Goal: Task Accomplishment & Management: Complete application form

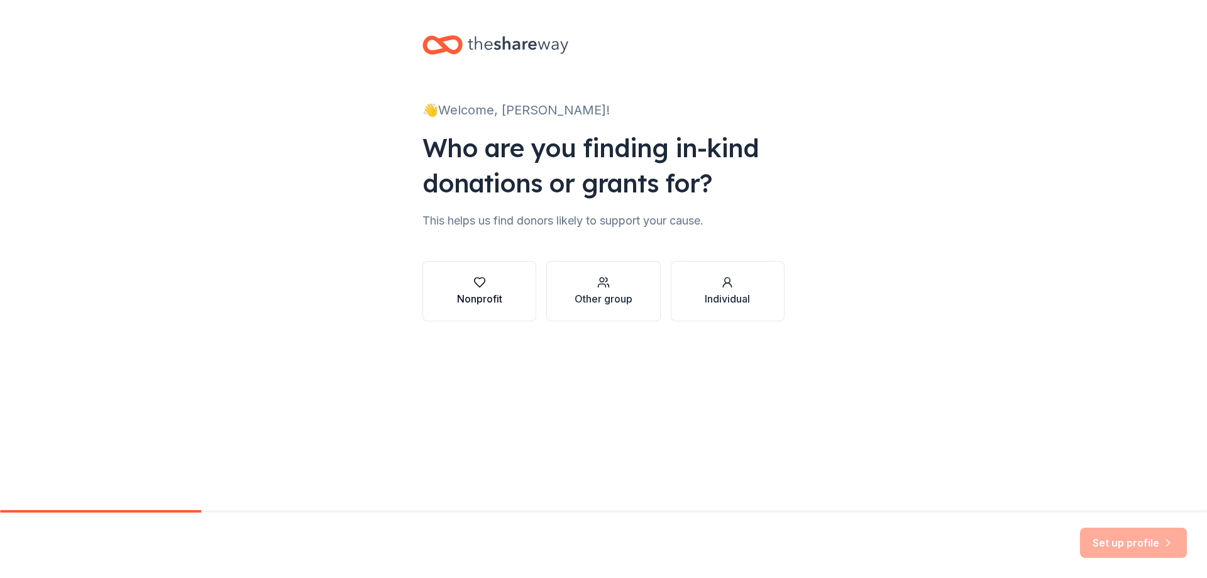
click at [459, 274] on button "Nonprofit" at bounding box center [480, 291] width 114 height 60
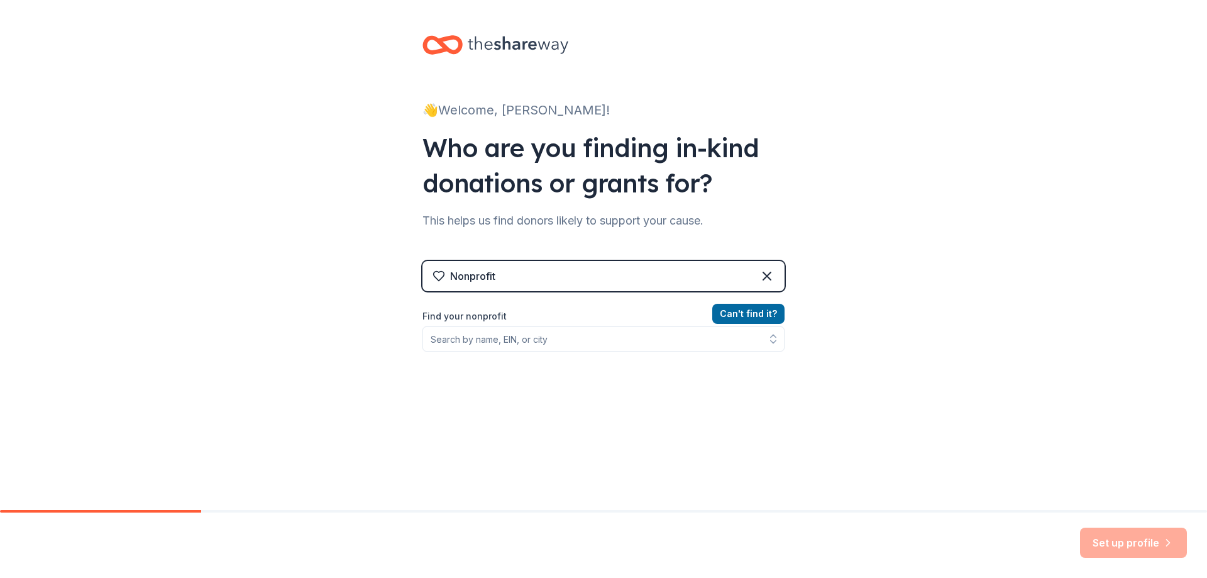
click at [512, 352] on div "Can ' t find it? Find your nonprofit" at bounding box center [604, 379] width 362 height 146
click at [520, 343] on input "Find your nonprofit" at bounding box center [604, 338] width 362 height 25
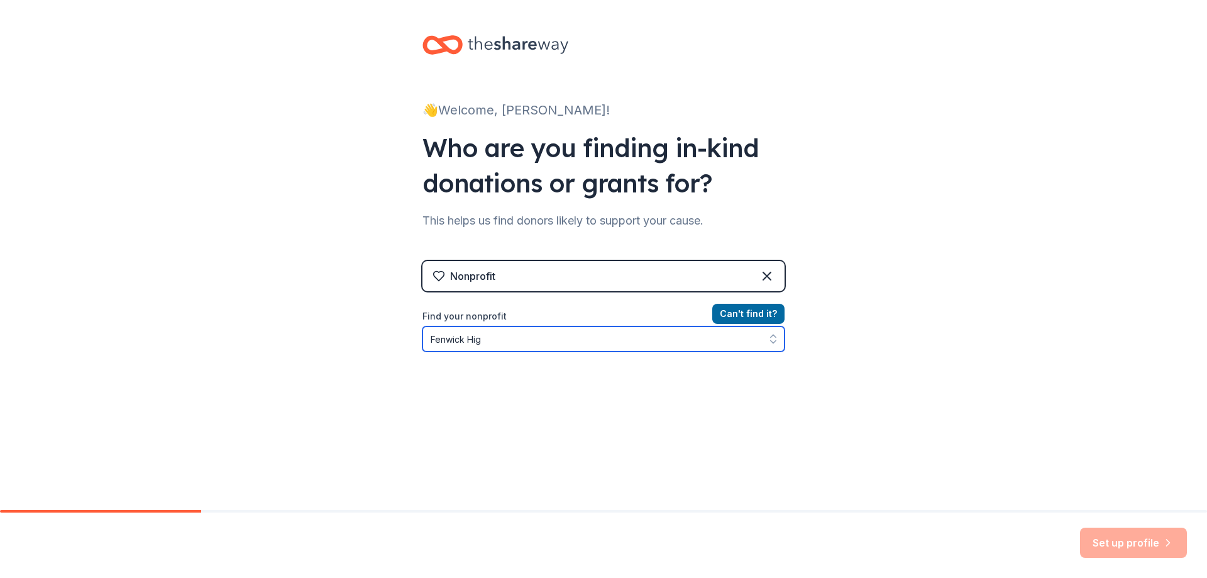
type input "Fenwick High"
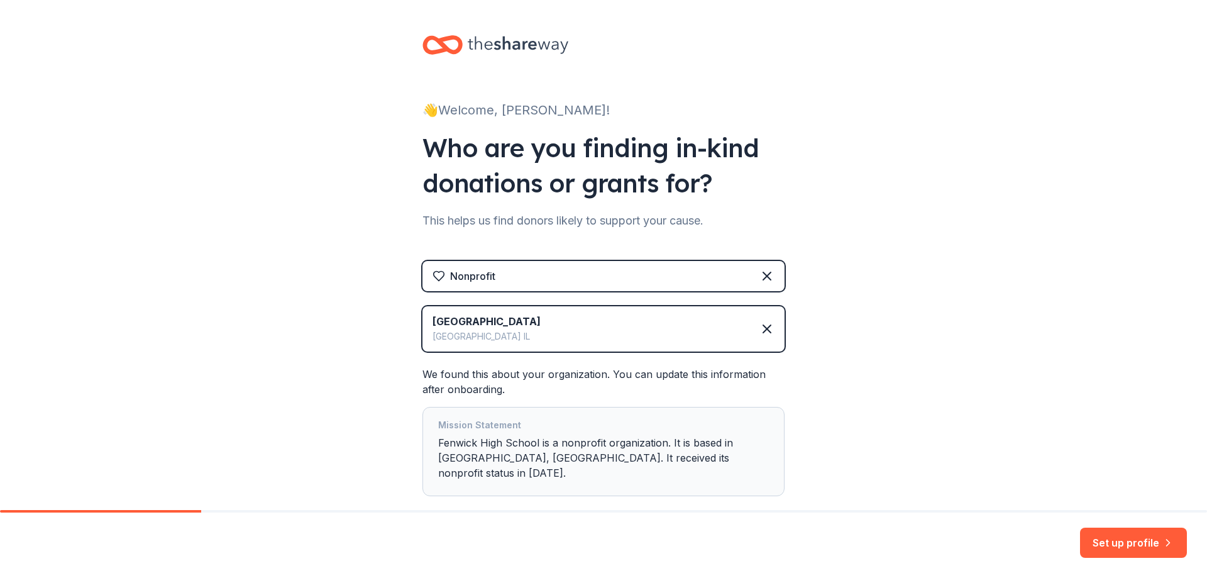
scroll to position [57, 0]
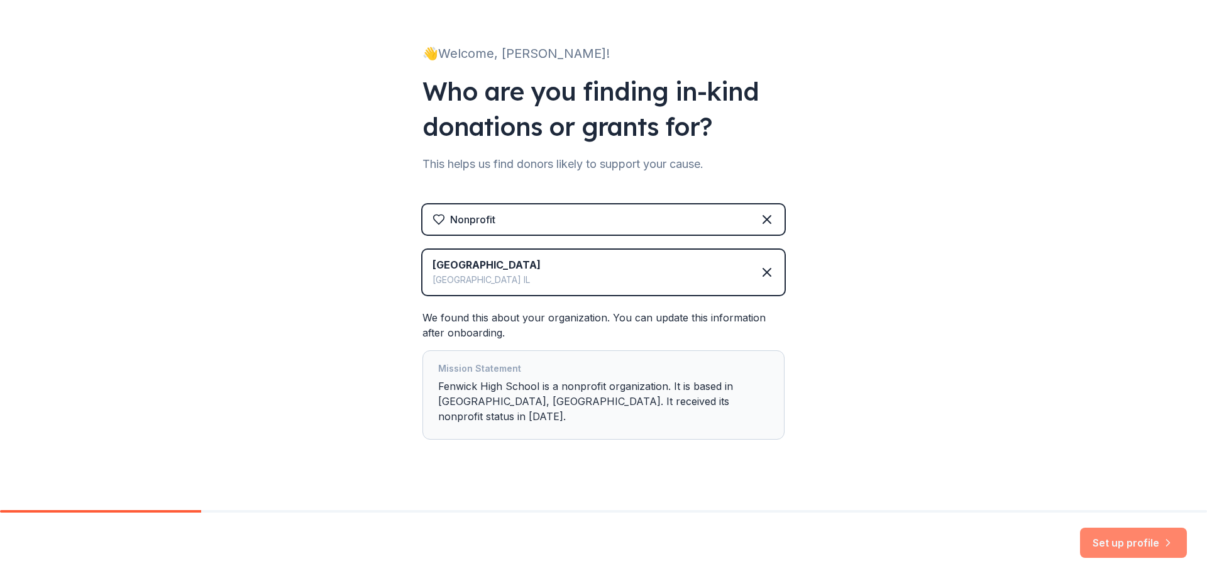
click at [1144, 550] on button "Set up profile" at bounding box center [1133, 543] width 107 height 30
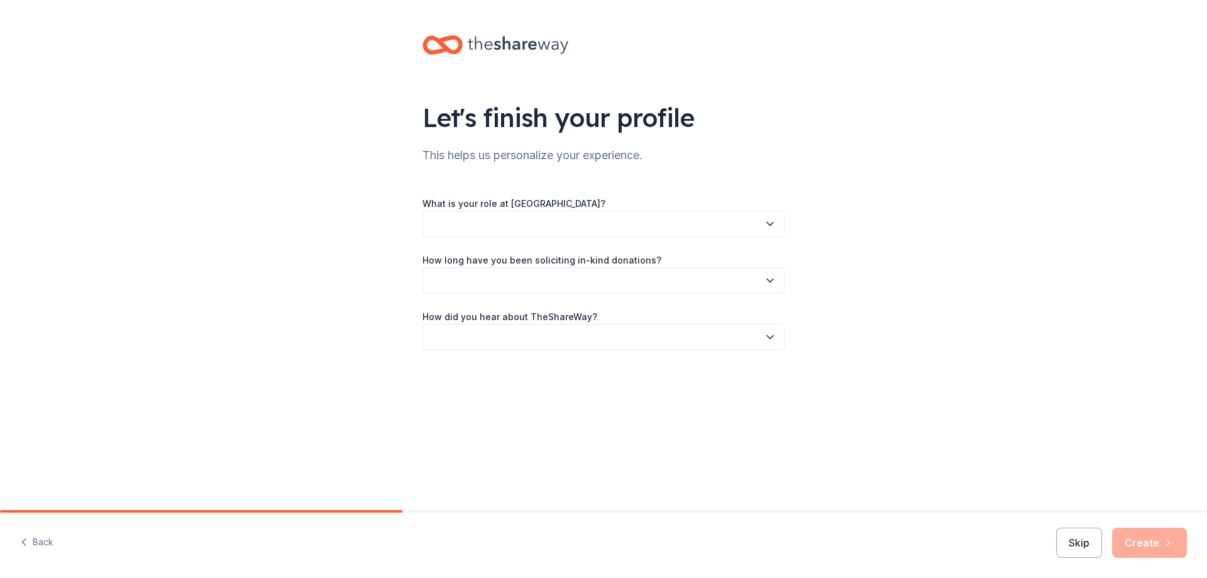
click at [530, 206] on label "What is your role at Fenwick High School?" at bounding box center [514, 203] width 183 height 13
click at [533, 211] on button "button" at bounding box center [604, 224] width 362 height 26
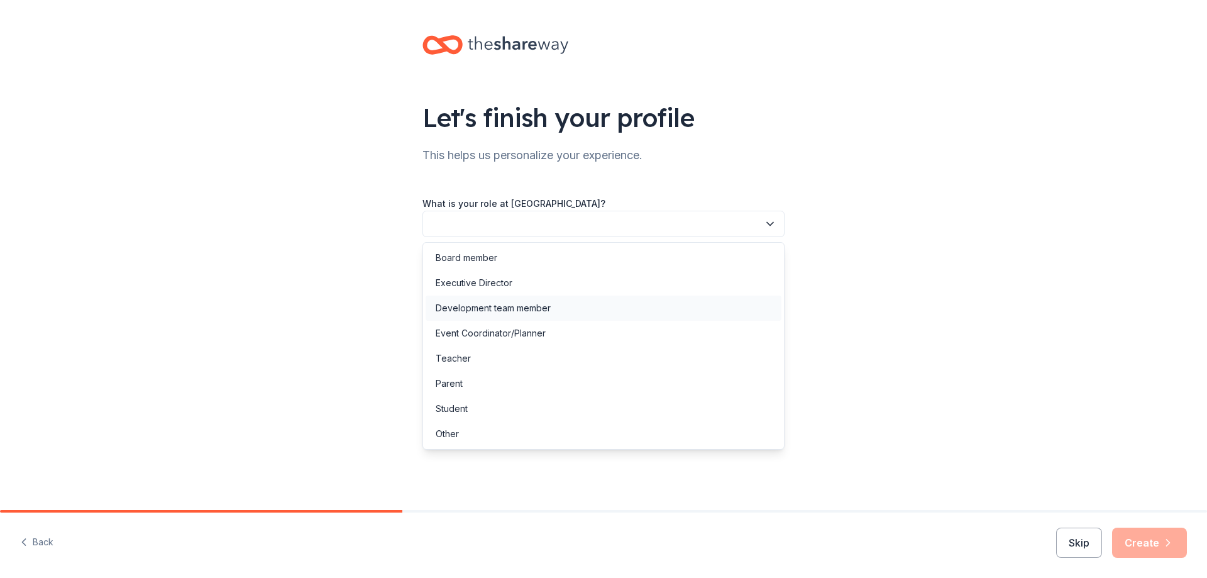
click at [523, 309] on div "Development team member" at bounding box center [493, 308] width 115 height 15
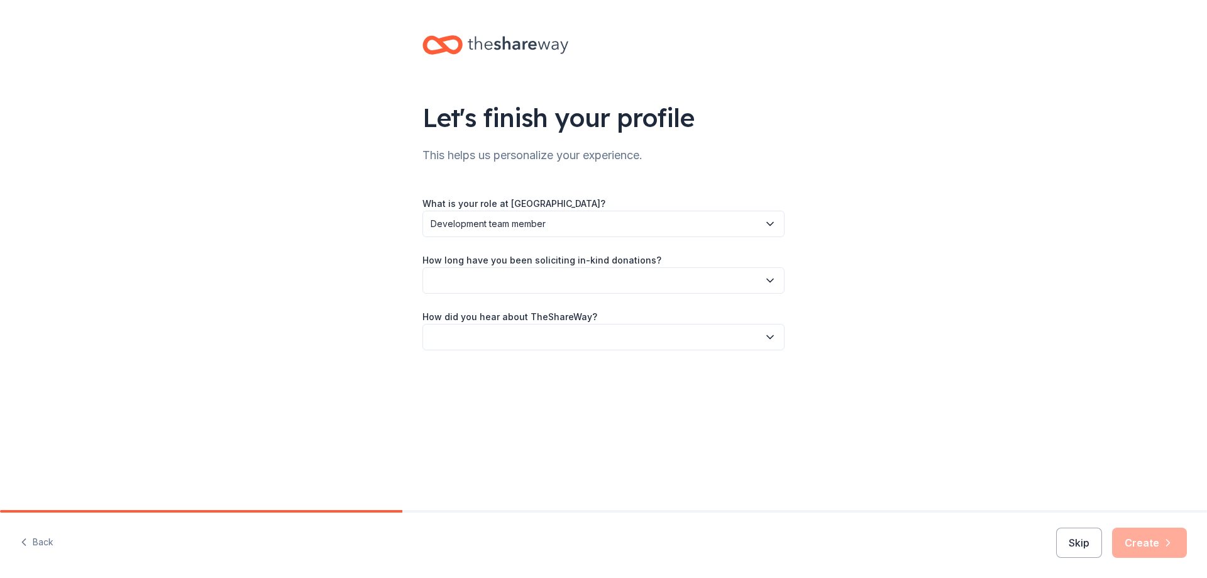
click at [533, 286] on button "button" at bounding box center [604, 280] width 362 height 26
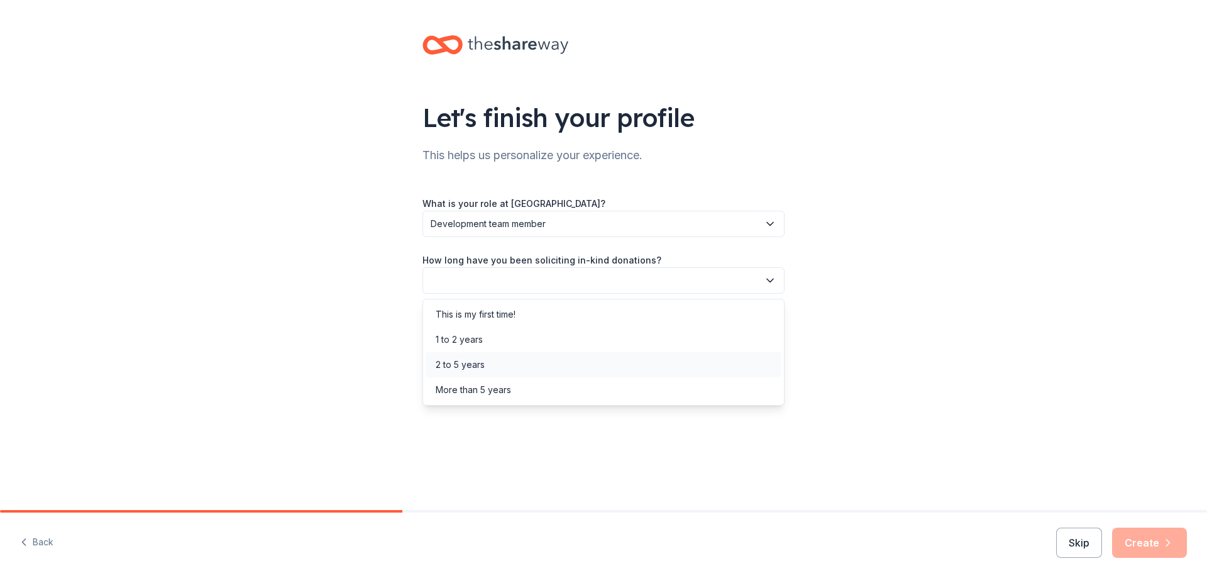
click at [520, 358] on div "2 to 5 years" at bounding box center [604, 364] width 356 height 25
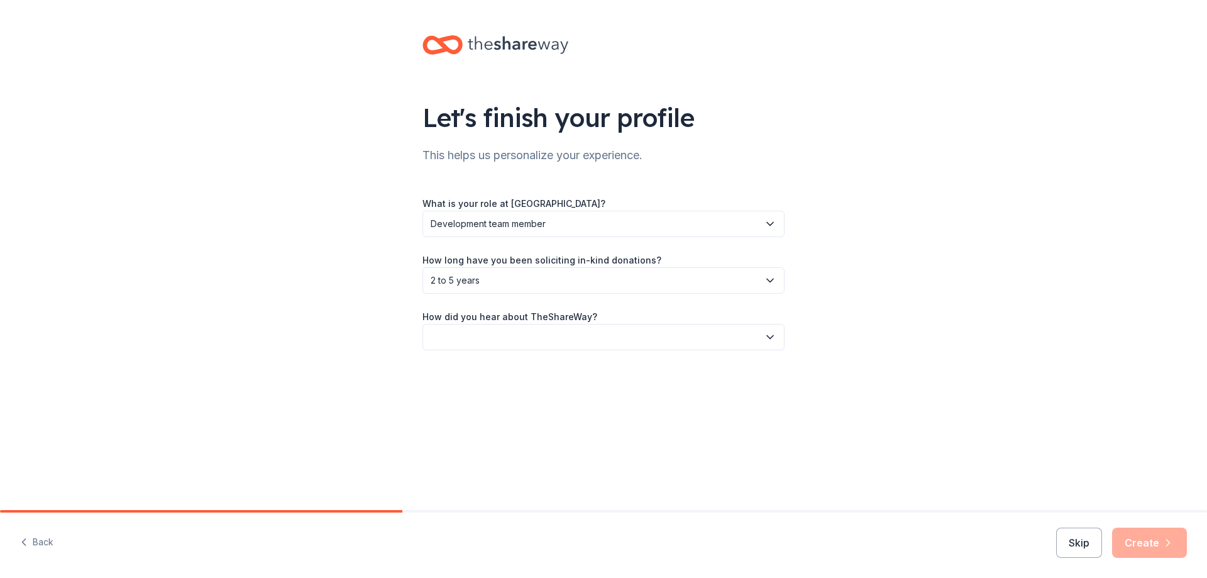
click at [524, 333] on button "button" at bounding box center [604, 337] width 362 height 26
click at [518, 371] on div "Friend or colleague" at bounding box center [604, 370] width 356 height 25
click at [1169, 538] on icon "button" at bounding box center [1168, 542] width 13 height 13
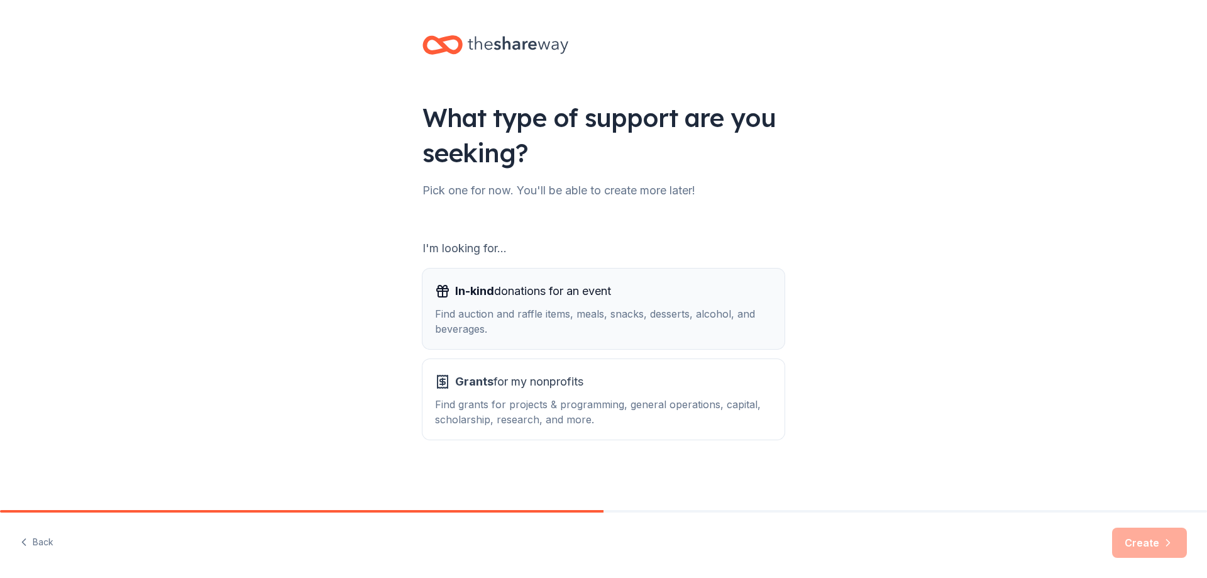
click at [435, 321] on div "Find auction and raffle items, meals, snacks, desserts, alcohol, and beverages." at bounding box center [603, 321] width 337 height 30
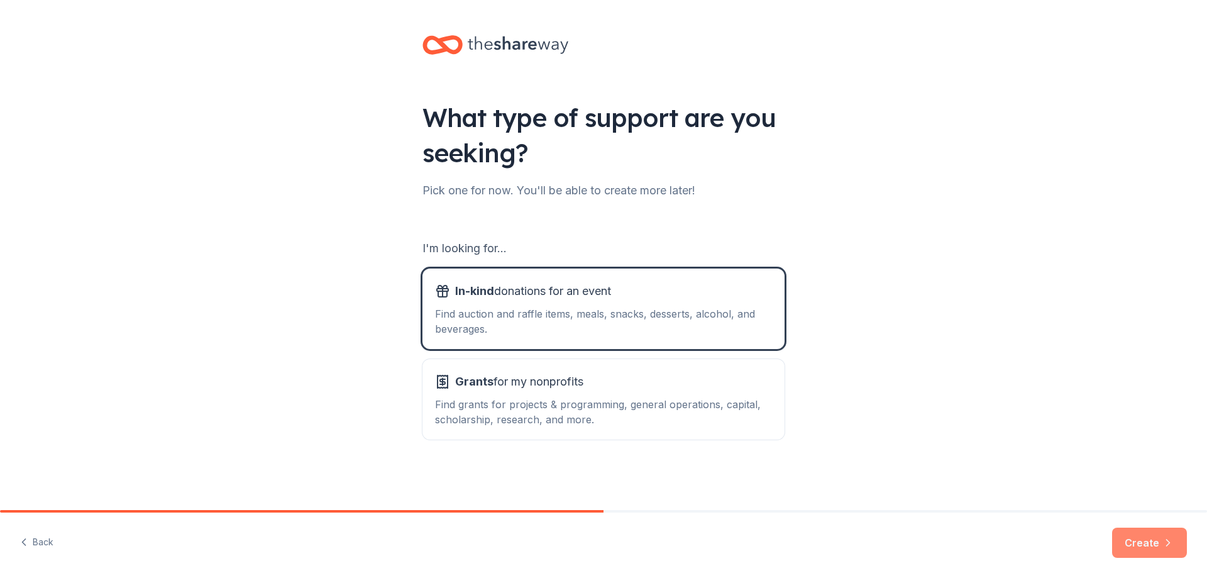
click at [1161, 532] on button "Create" at bounding box center [1149, 543] width 75 height 30
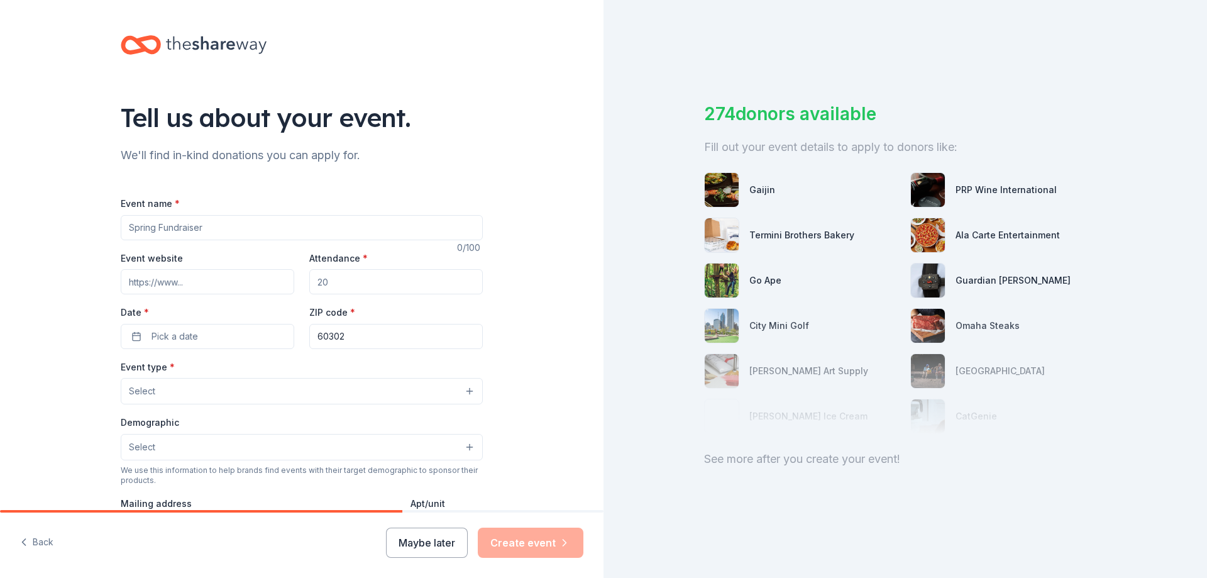
click at [240, 236] on input "Event name *" at bounding box center [302, 227] width 362 height 25
type input "Pass the Torch"
paste input "https://www.fenwickfriars.com/pass-the-torch-golf-outing"
type input "https://www.fenwickfriars.com/pass-the-torch-golf-outing"
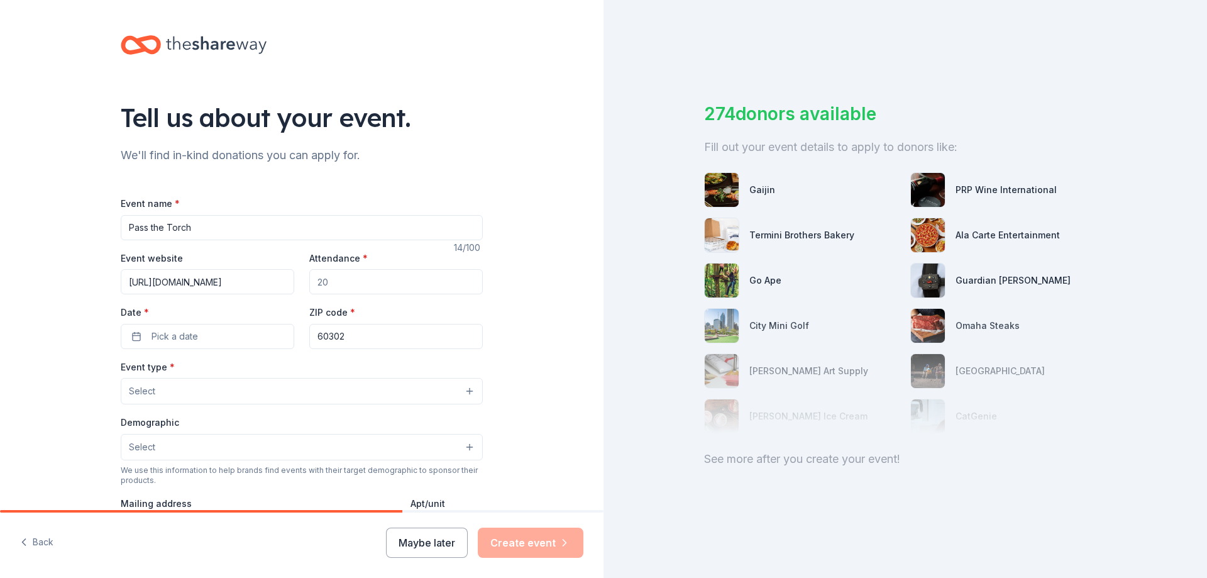
scroll to position [0, 0]
type input "80"
click at [224, 346] on button "Pick a date" at bounding box center [208, 336] width 174 height 25
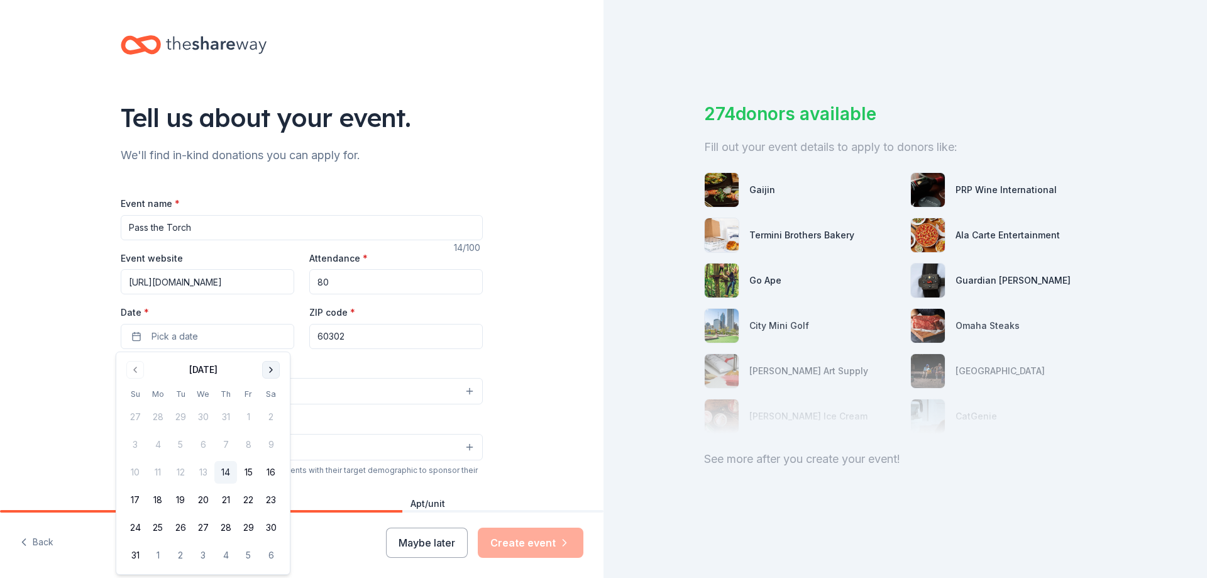
click at [266, 375] on button "Go to next month" at bounding box center [271, 370] width 18 height 18
click at [221, 501] on button "25" at bounding box center [225, 500] width 23 height 23
click at [484, 352] on div "Tell us about your event. We'll find in-kind donations you can apply for. Event…" at bounding box center [302, 418] width 402 height 837
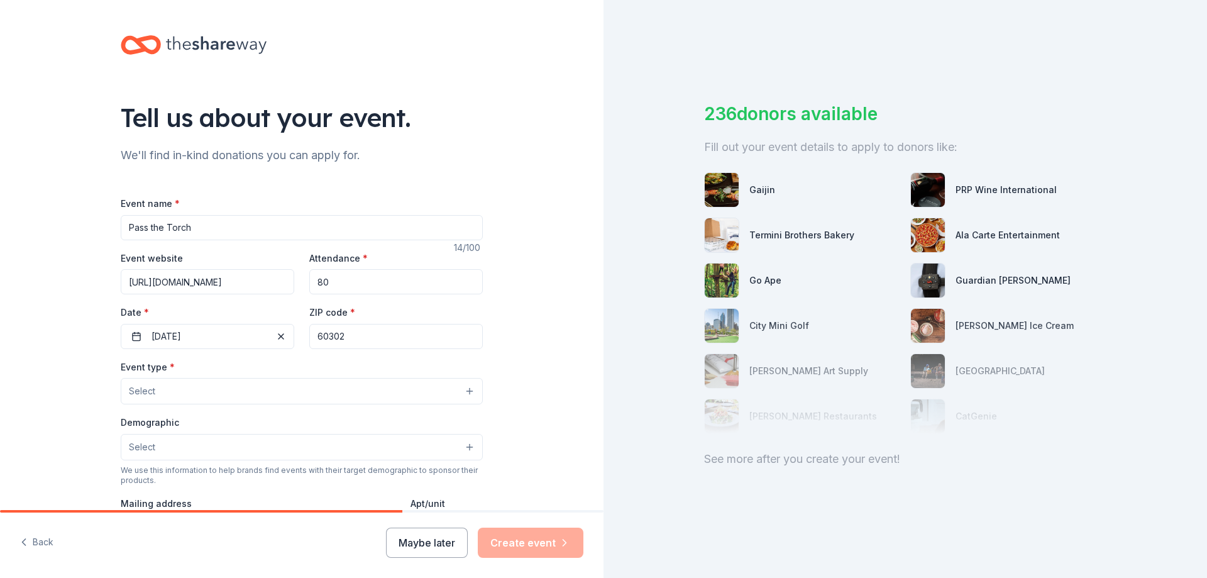
click at [423, 330] on input "60302" at bounding box center [396, 336] width 174 height 25
click at [509, 316] on div "Tell us about your event. We'll find in-kind donations you can apply for. Event…" at bounding box center [302, 418] width 604 height 837
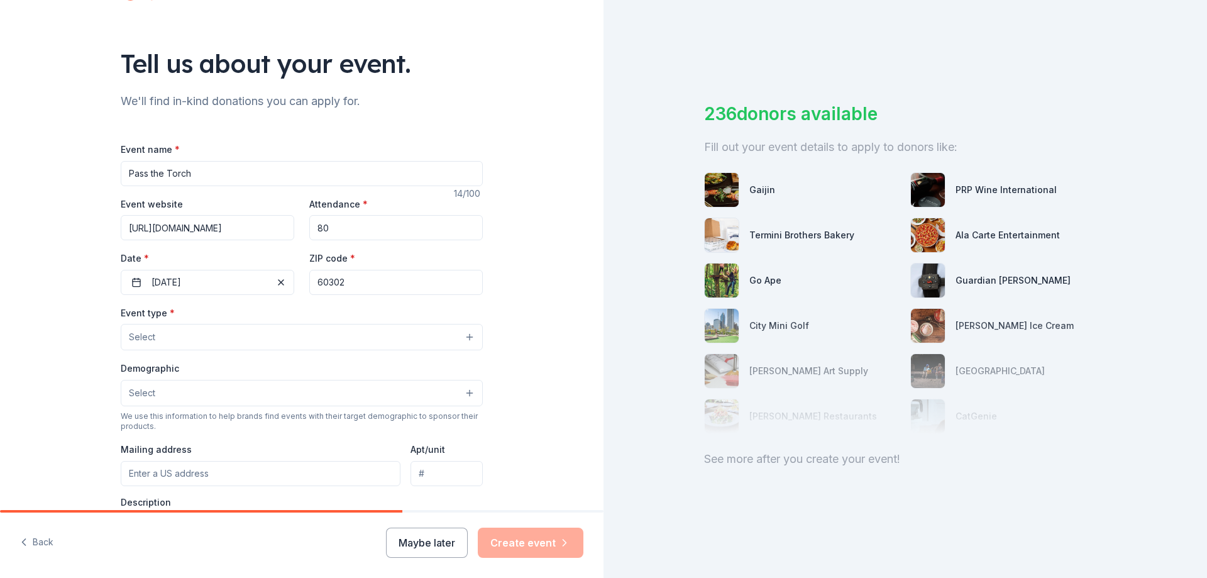
scroll to position [126, 0]
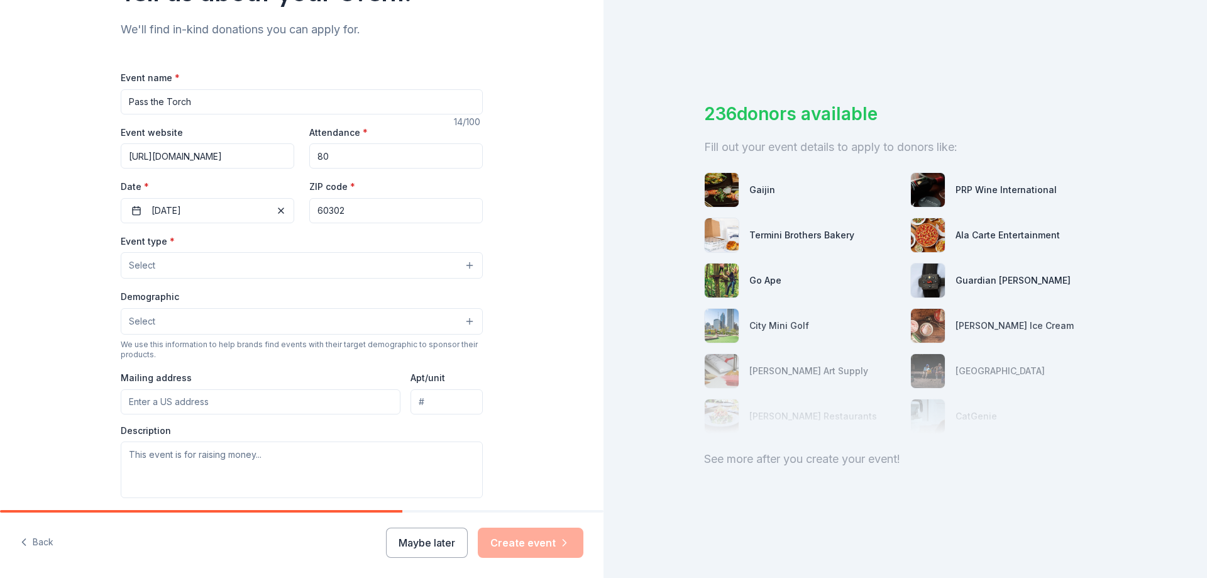
click at [237, 257] on button "Select" at bounding box center [302, 265] width 362 height 26
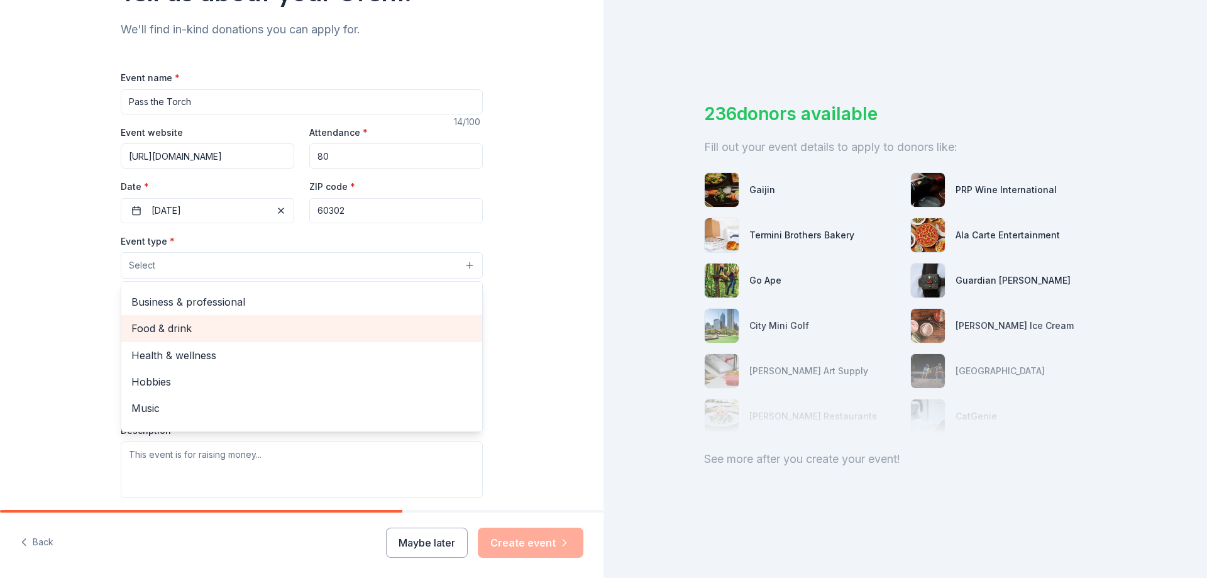
scroll to position [42, 0]
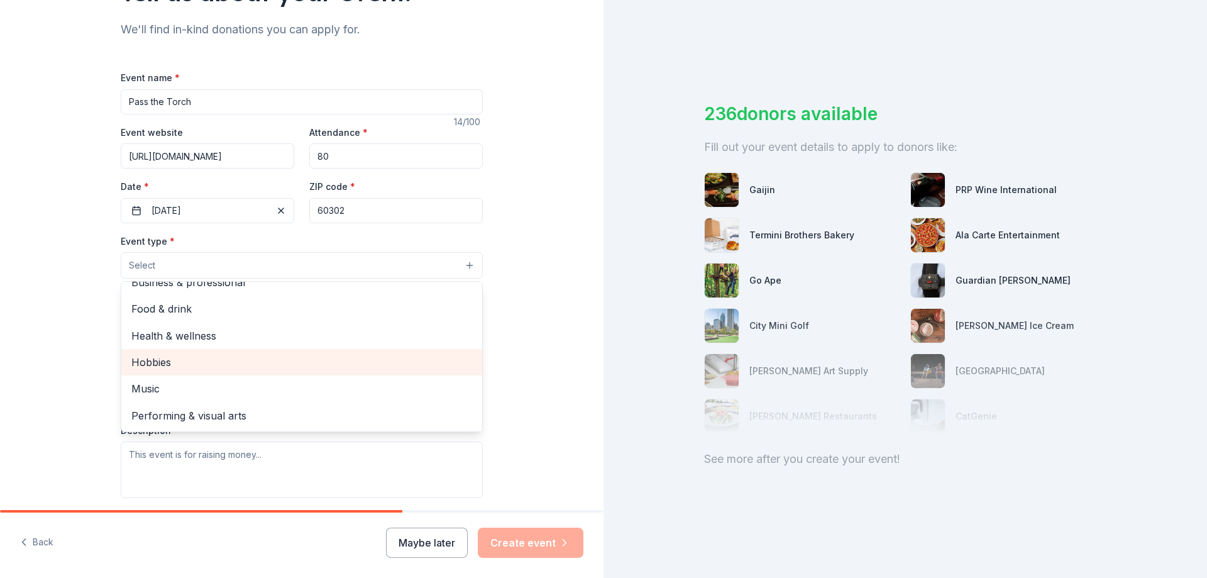
click at [215, 350] on div "Hobbies" at bounding box center [301, 362] width 361 height 26
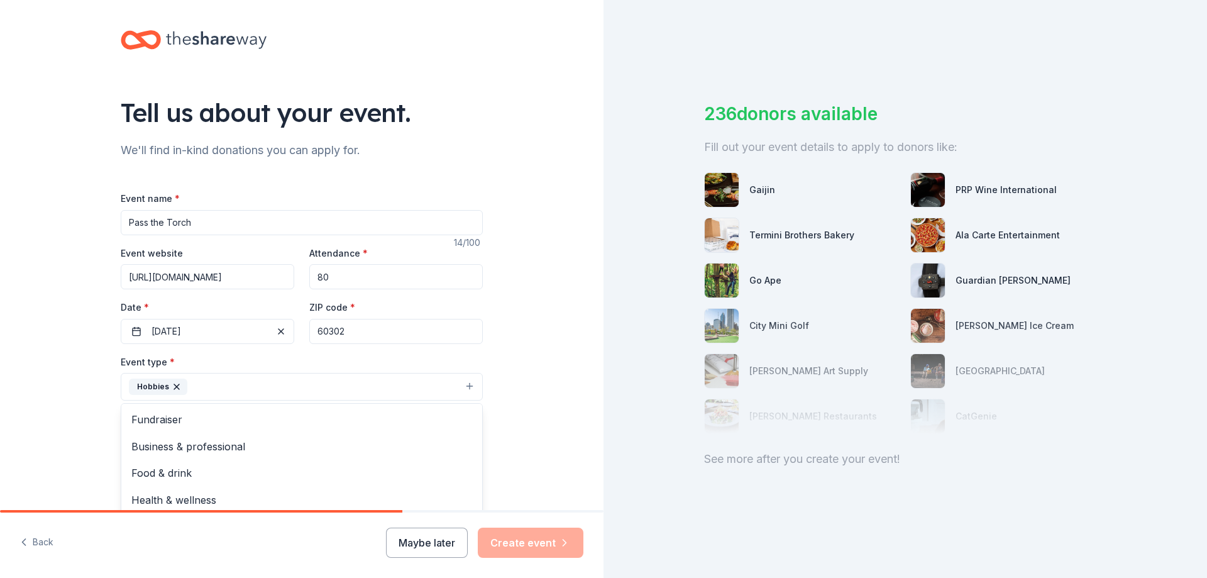
scroll to position [0, 0]
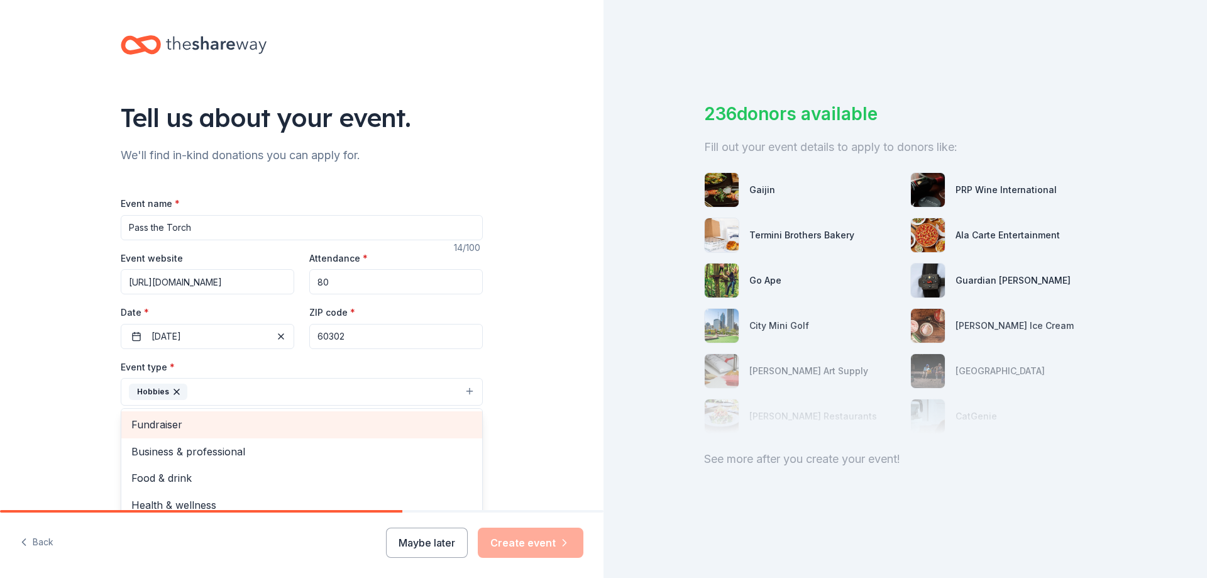
click at [229, 430] on span "Fundraiser" at bounding box center [301, 424] width 341 height 16
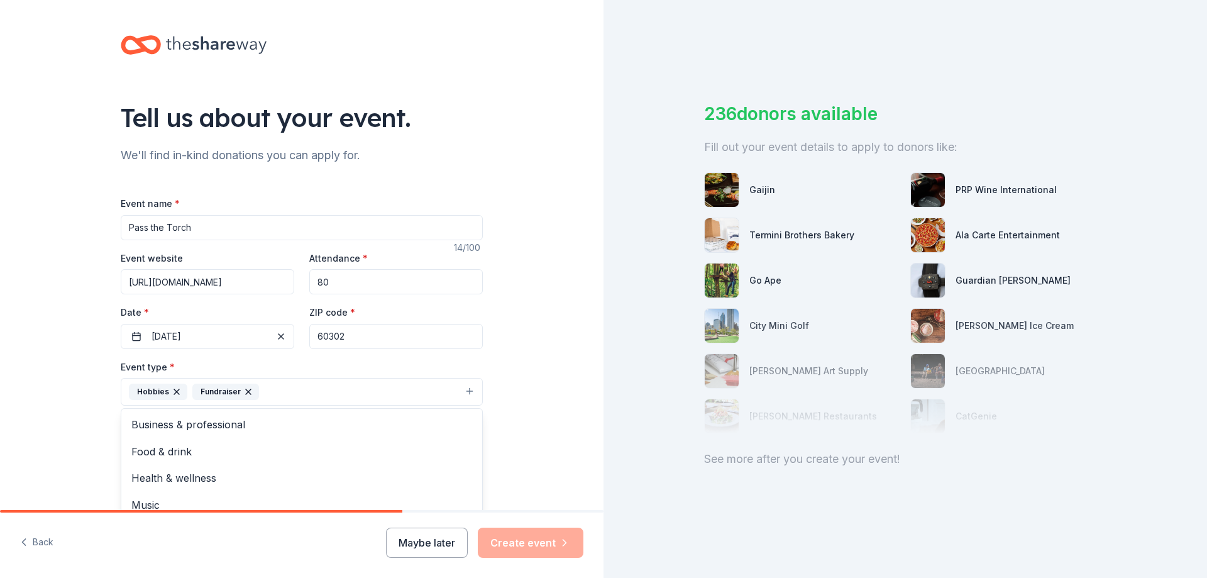
click at [528, 372] on div "Tell us about your event. We'll find in-kind donations you can apply for. Event…" at bounding box center [302, 419] width 604 height 838
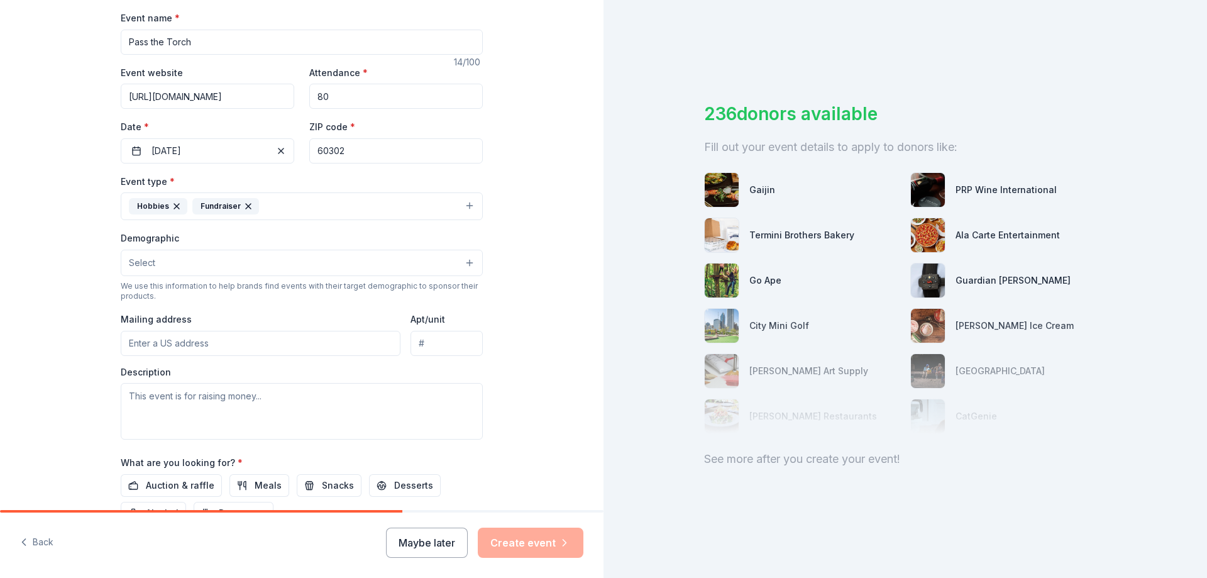
scroll to position [189, 0]
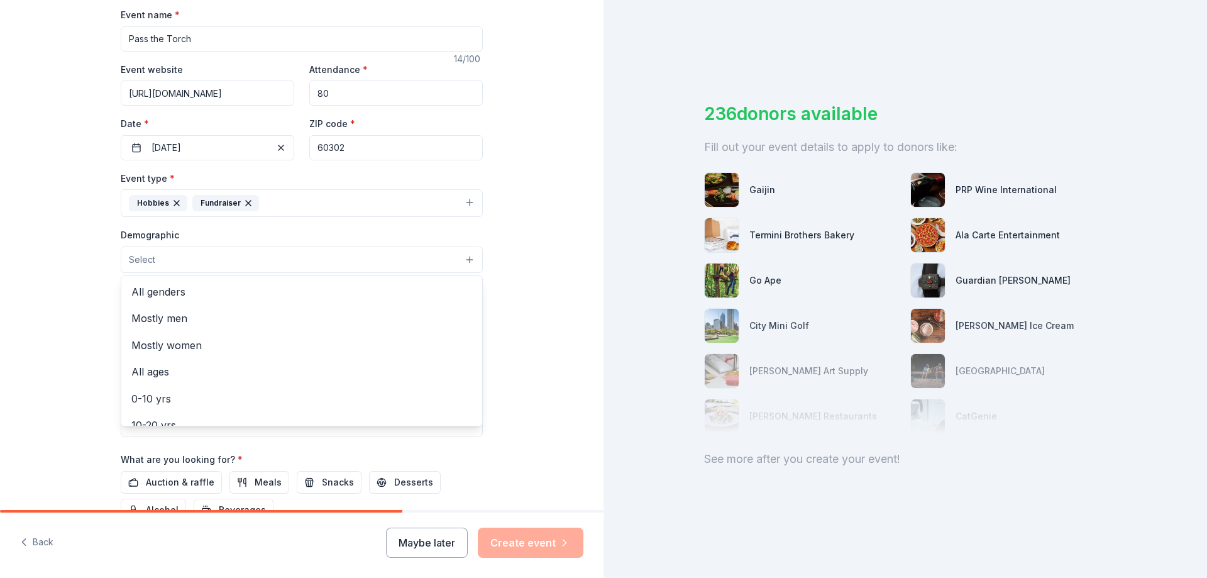
click at [140, 253] on span "Select" at bounding box center [142, 259] width 26 height 15
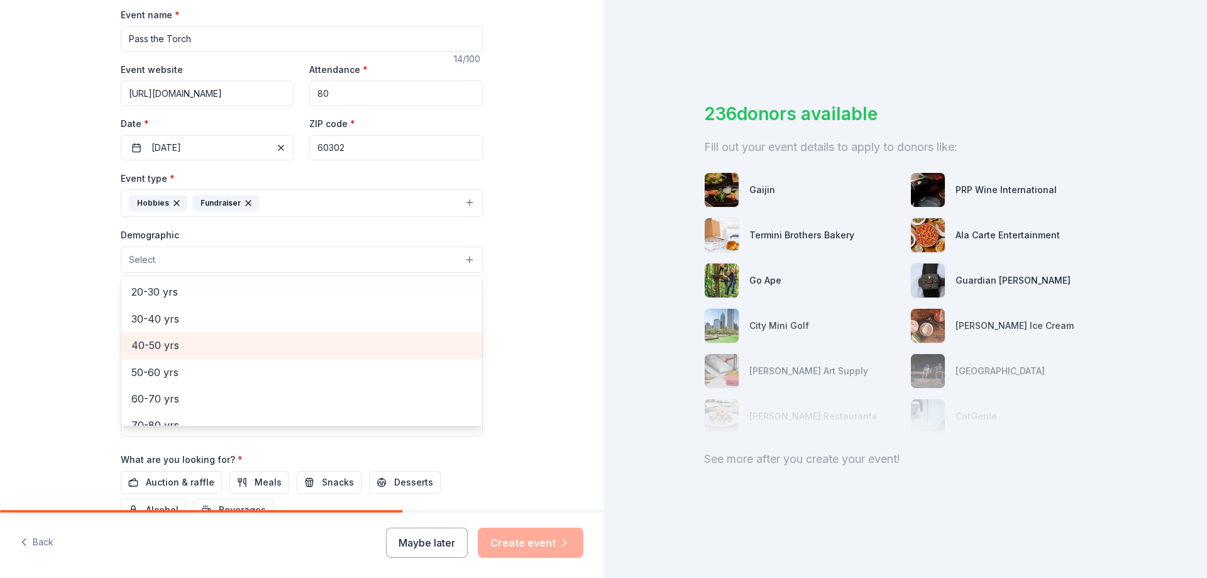
scroll to position [13, 0]
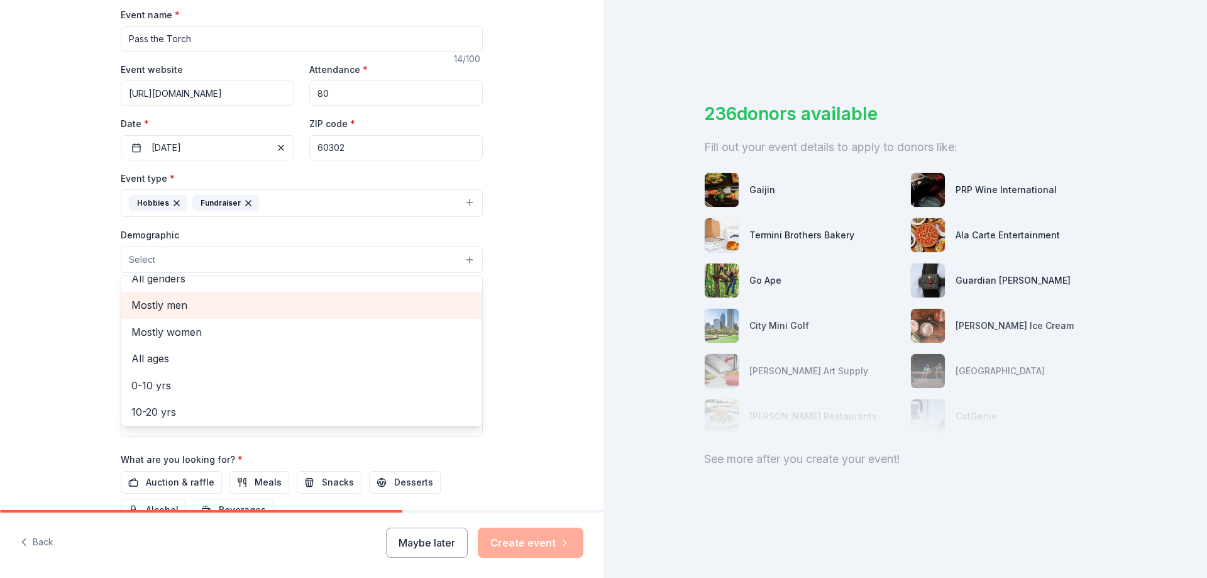
click at [176, 297] on span "Mostly men" at bounding box center [301, 305] width 341 height 16
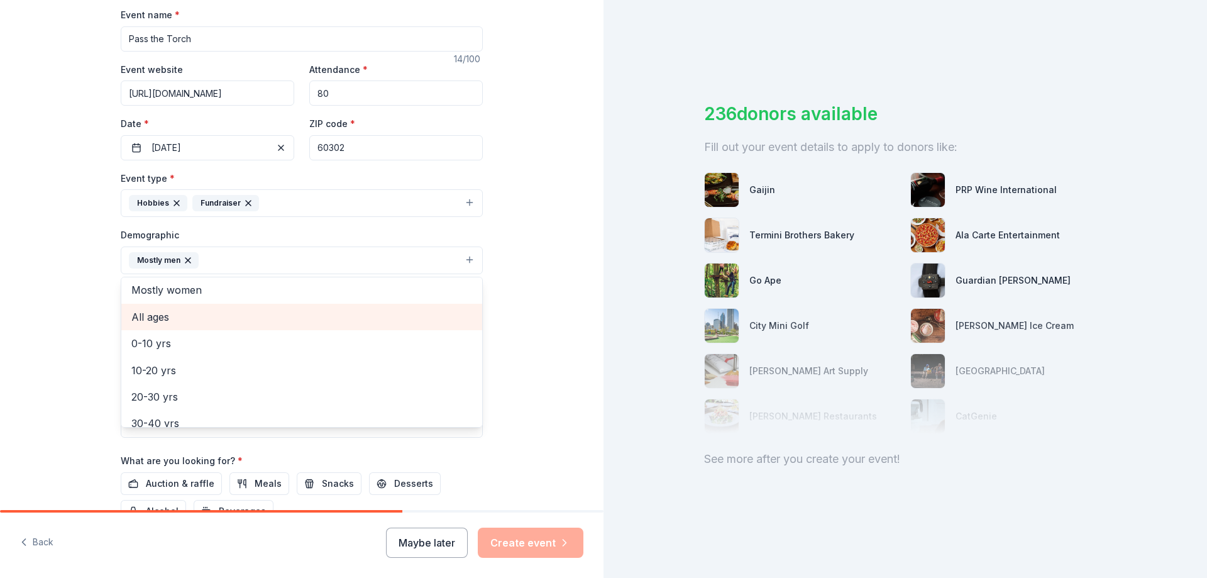
scroll to position [76, 0]
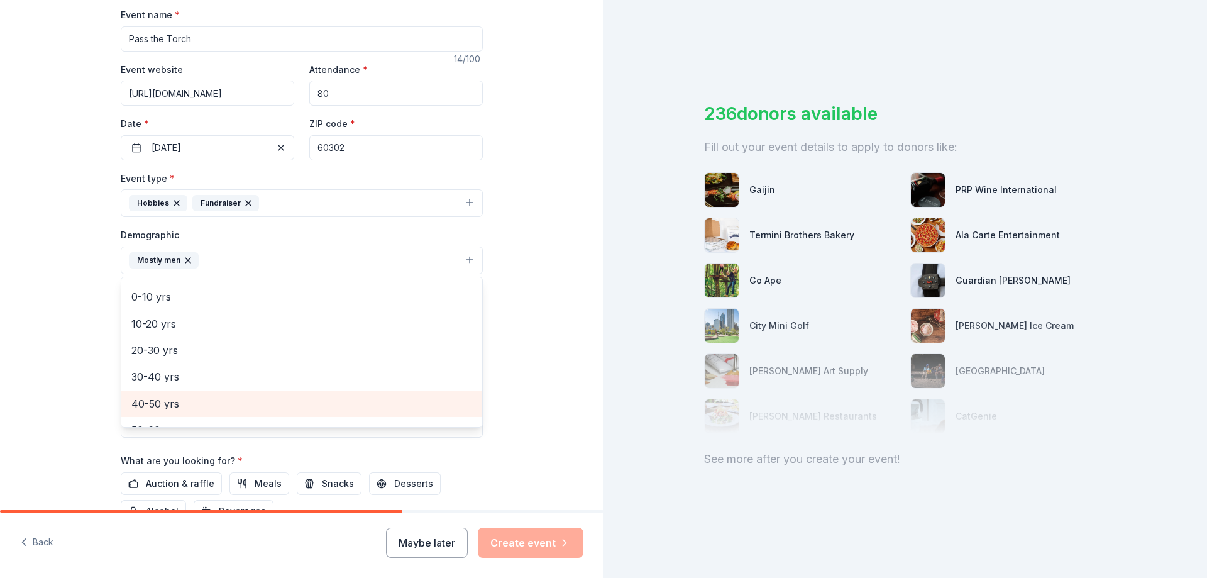
click at [206, 401] on span "40-50 yrs" at bounding box center [301, 404] width 341 height 16
click at [499, 315] on div "Tell us about your event. We'll find in-kind donations you can apply for. Event…" at bounding box center [302, 230] width 604 height 839
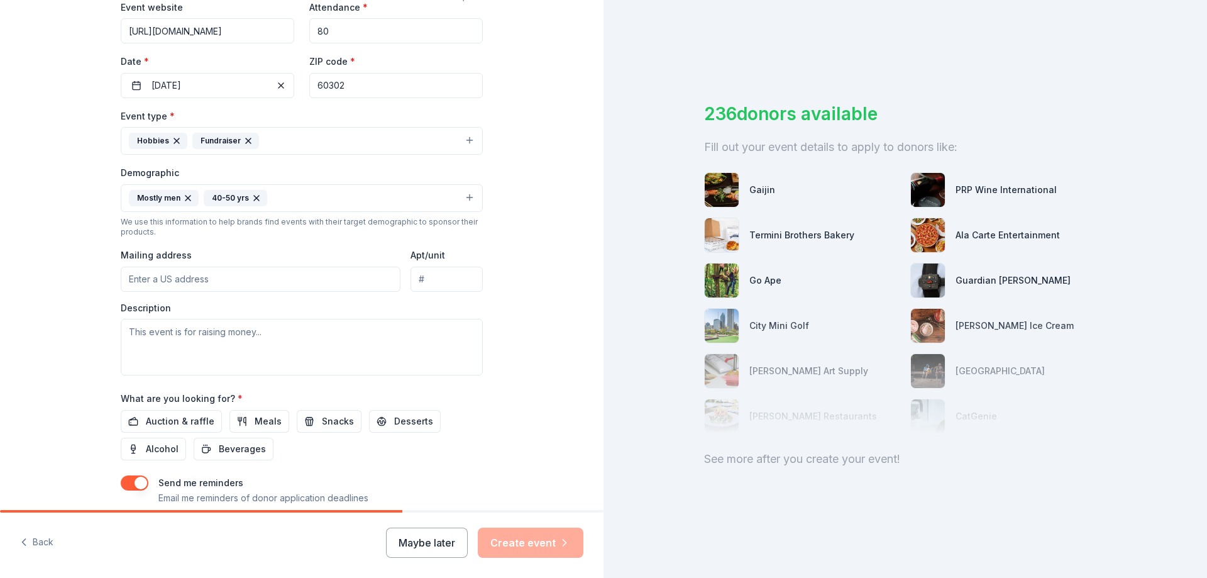
scroll to position [252, 0]
click at [253, 288] on input "Mailing address" at bounding box center [261, 278] width 280 height 25
type input "505 Washington Boulevard, Oak Park, IL, 60302"
click at [289, 295] on div "Event type * Hobbies Fundraiser Demographic Mostly men 40-50 yrs We use this in…" at bounding box center [302, 241] width 362 height 267
click at [330, 333] on textarea at bounding box center [302, 346] width 362 height 57
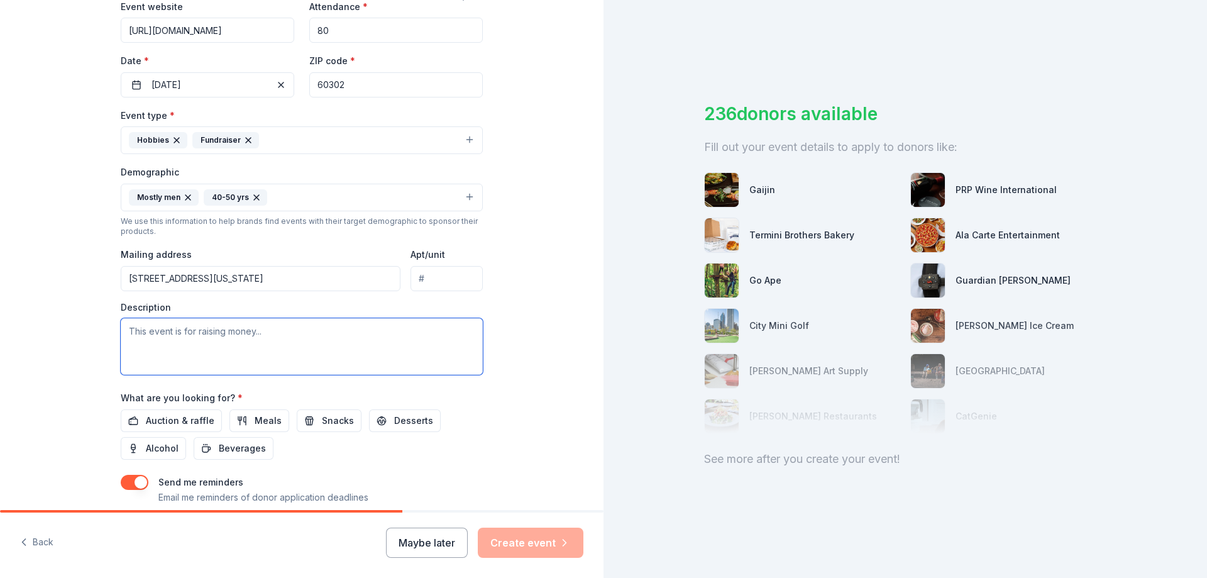
click at [462, 346] on textarea at bounding box center [302, 346] width 362 height 57
click at [507, 375] on div "Tell us about your event. We'll find in-kind donations you can apply for. Event…" at bounding box center [302, 167] width 604 height 839
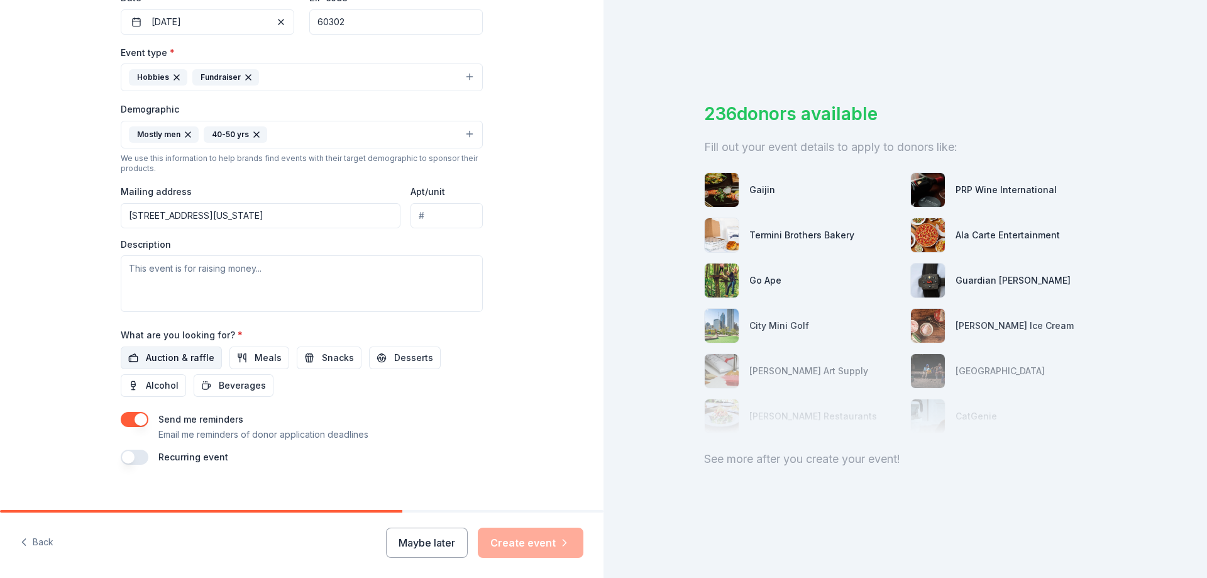
click at [168, 358] on span "Auction & raffle" at bounding box center [180, 357] width 69 height 15
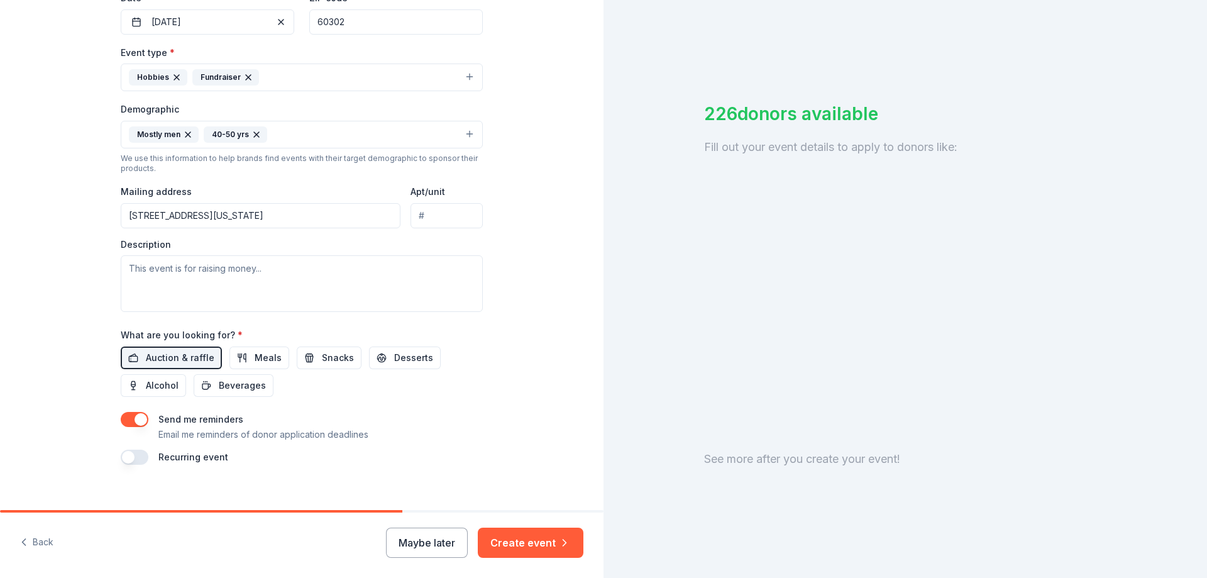
scroll to position [330, 0]
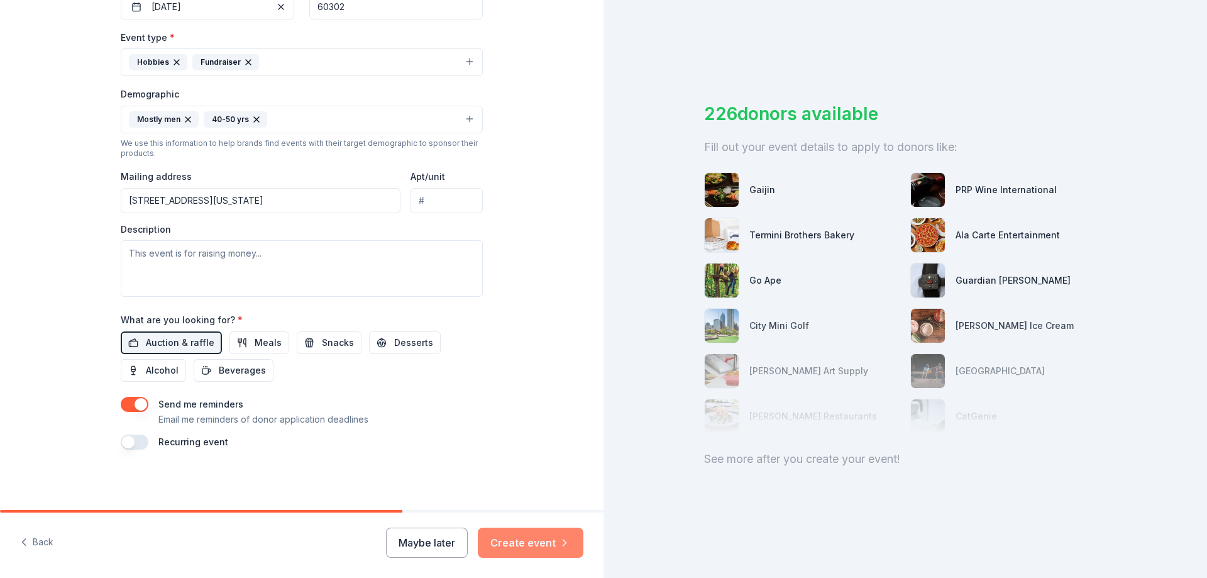
click at [555, 536] on button "Create event" at bounding box center [531, 543] width 106 height 30
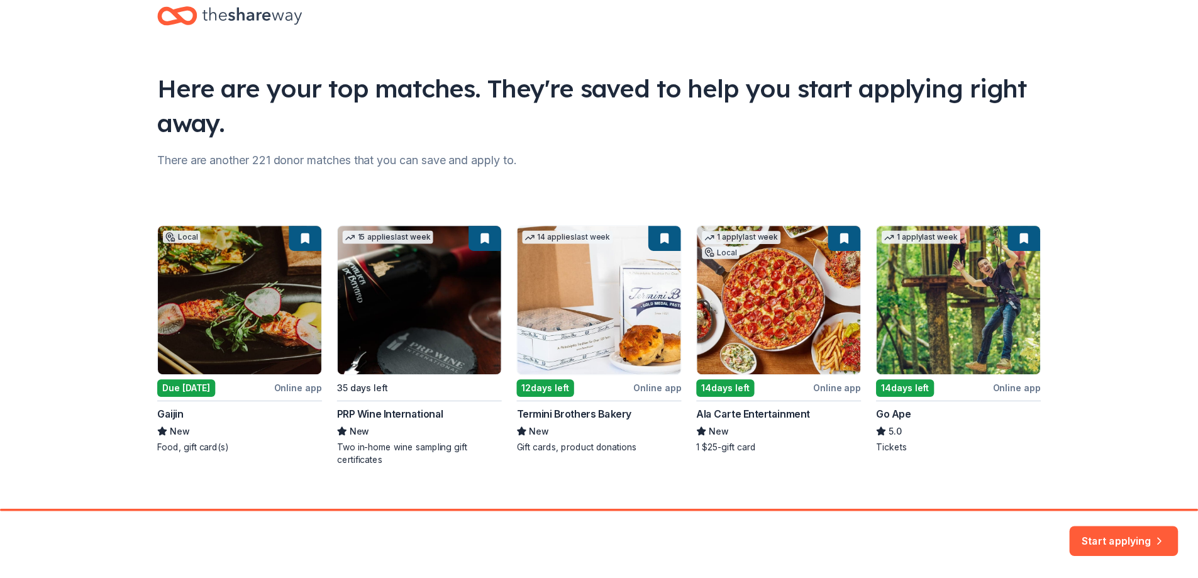
scroll to position [49, 0]
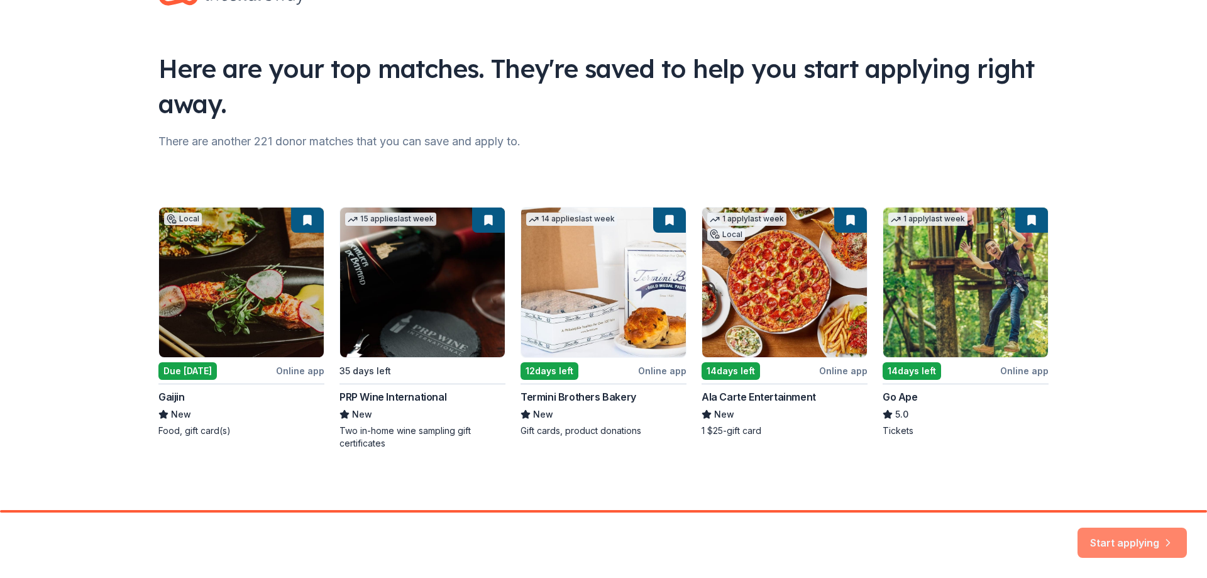
click at [1153, 538] on button "Start applying" at bounding box center [1132, 535] width 109 height 30
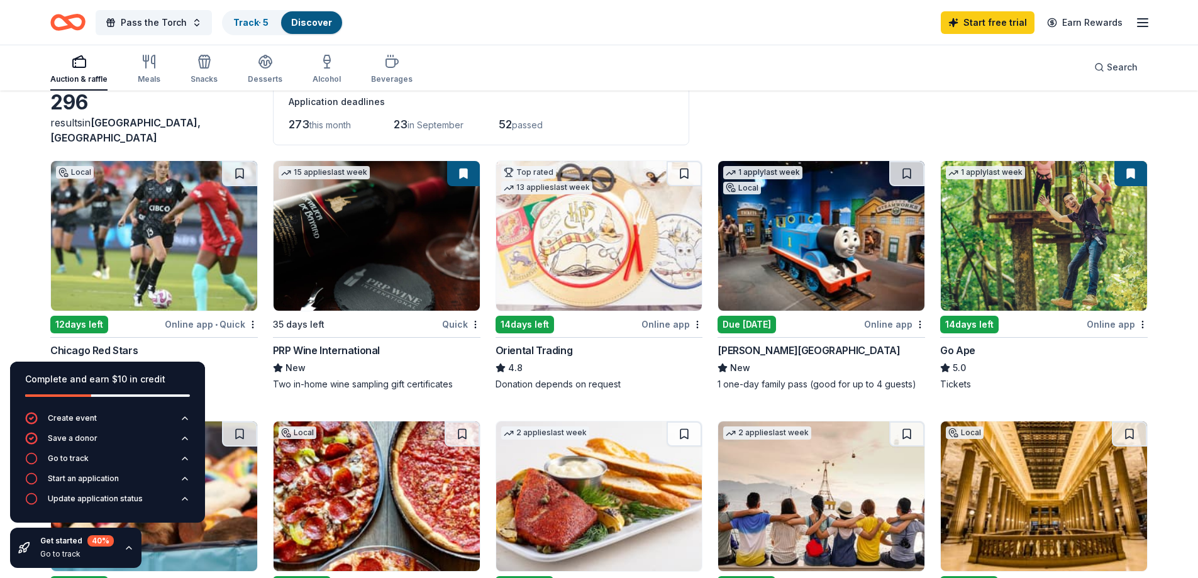
scroll to position [126, 0]
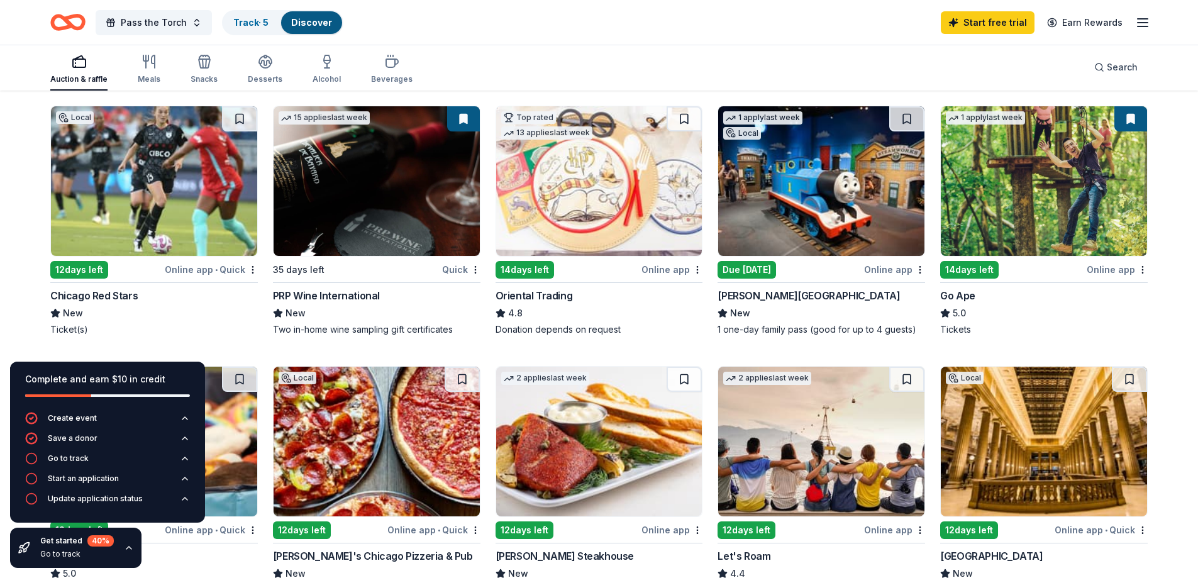
click at [133, 237] on img at bounding box center [154, 181] width 206 height 150
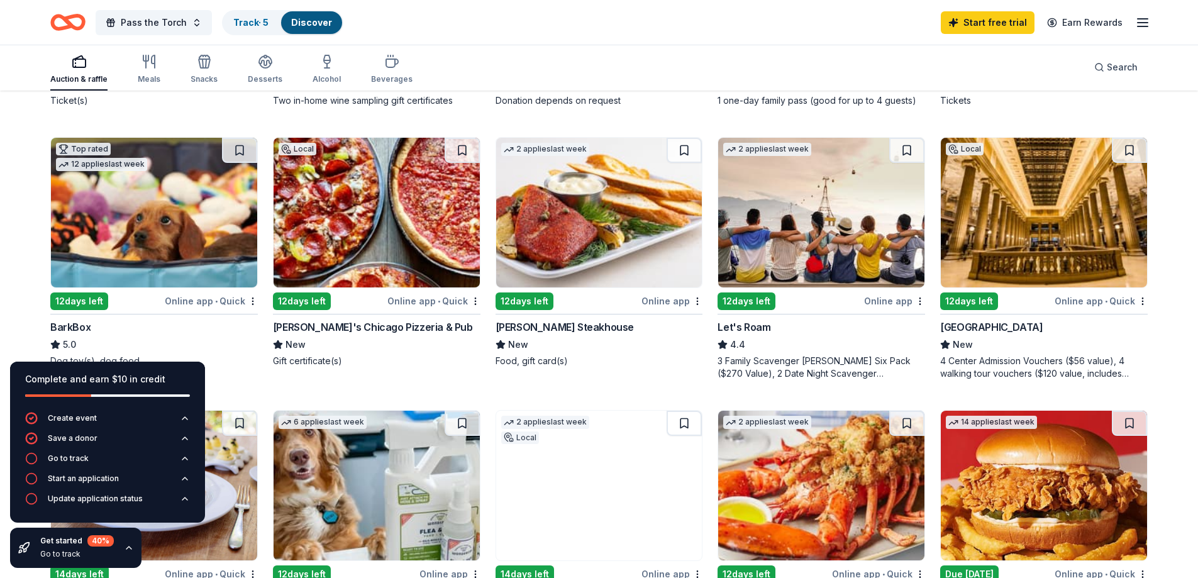
scroll to position [377, 0]
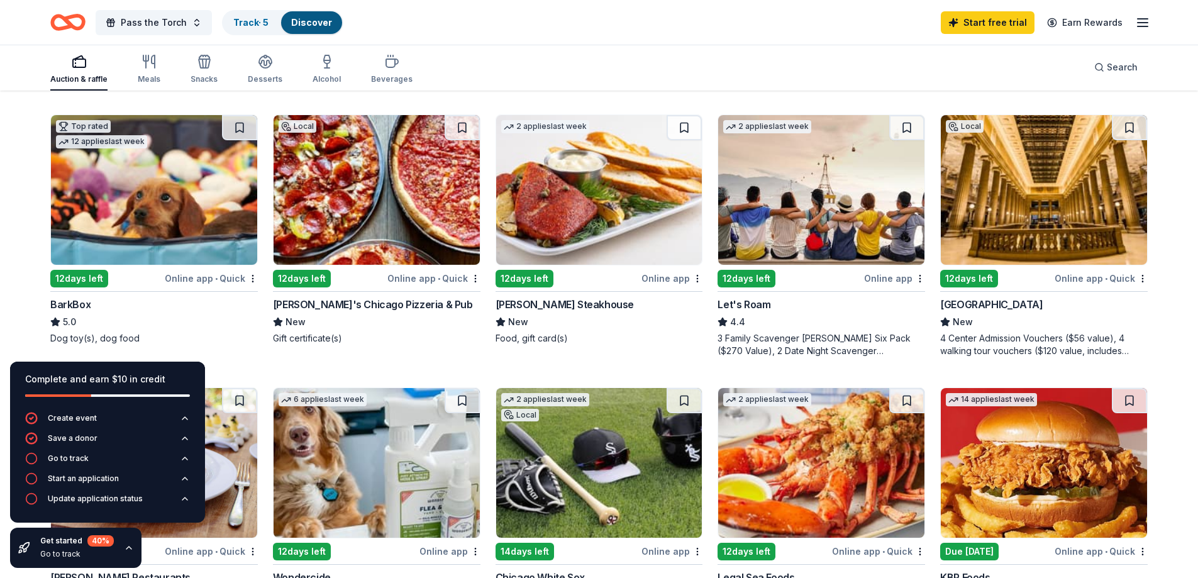
click at [1048, 230] on img at bounding box center [1044, 190] width 206 height 150
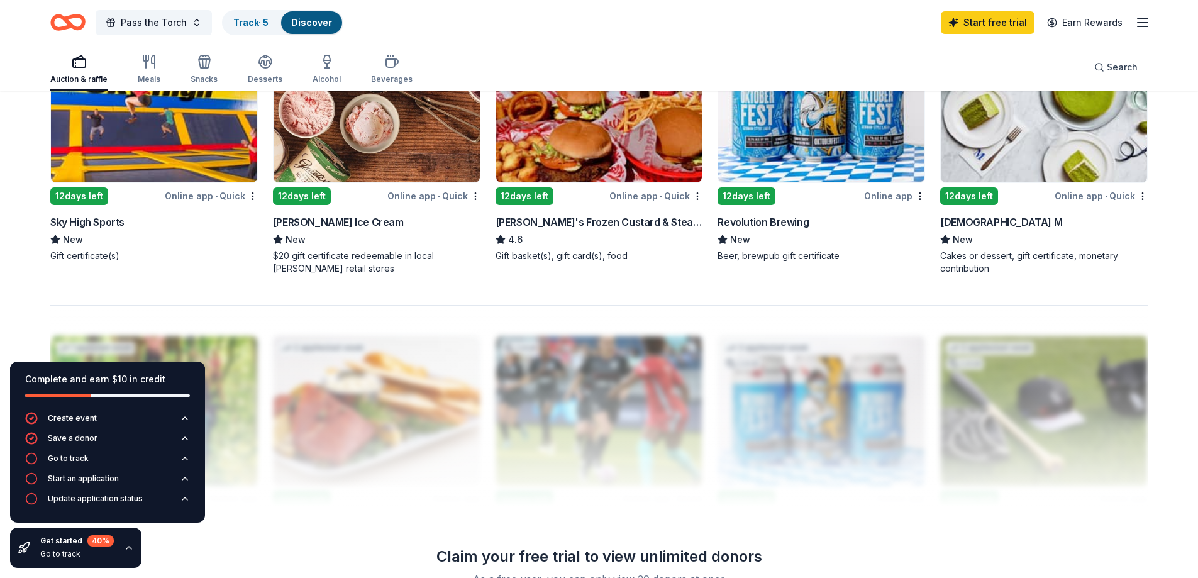
scroll to position [1195, 0]
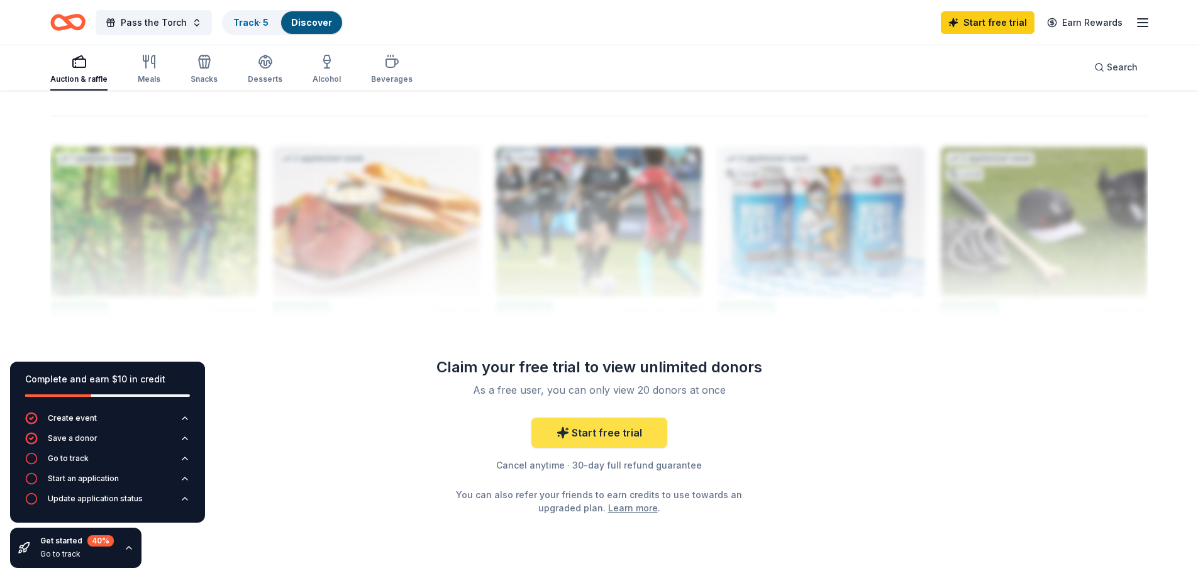
click at [535, 426] on link "Start free trial" at bounding box center [599, 433] width 136 height 30
click at [611, 426] on link "Start free trial" at bounding box center [599, 433] width 136 height 30
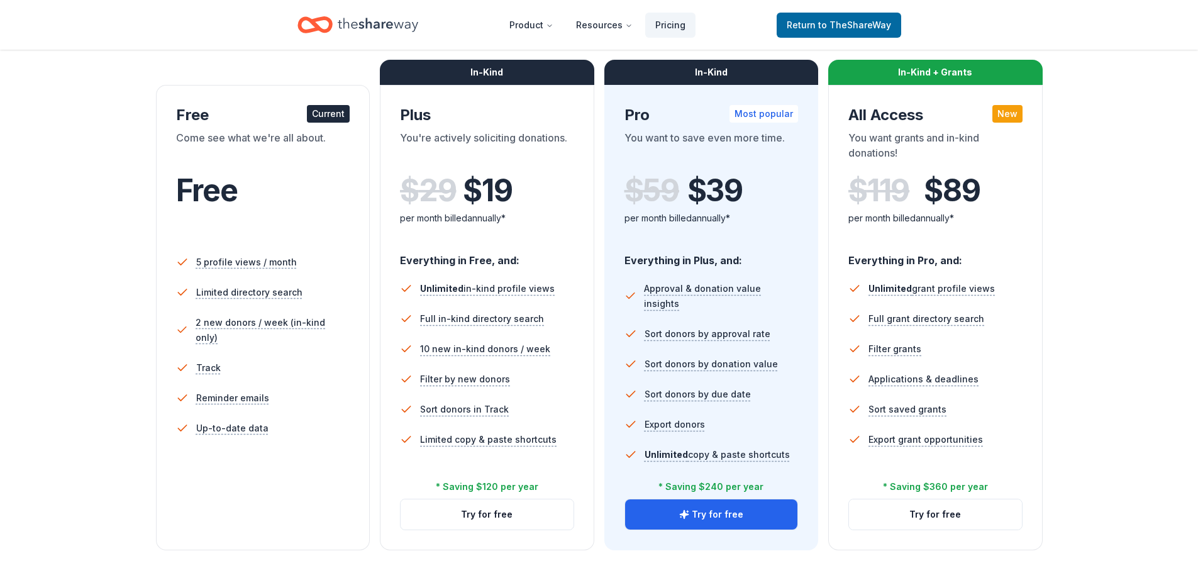
scroll to position [189, 0]
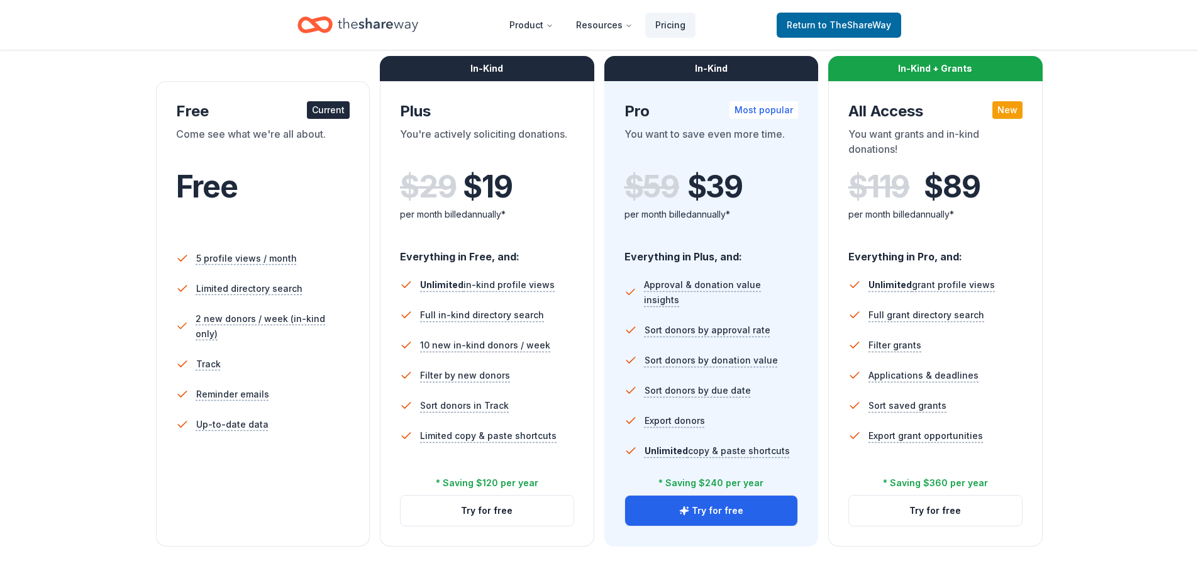
click at [170, 367] on div "Free Current Come see what we're all about. Free 5 profile views / month Limite…" at bounding box center [263, 313] width 214 height 465
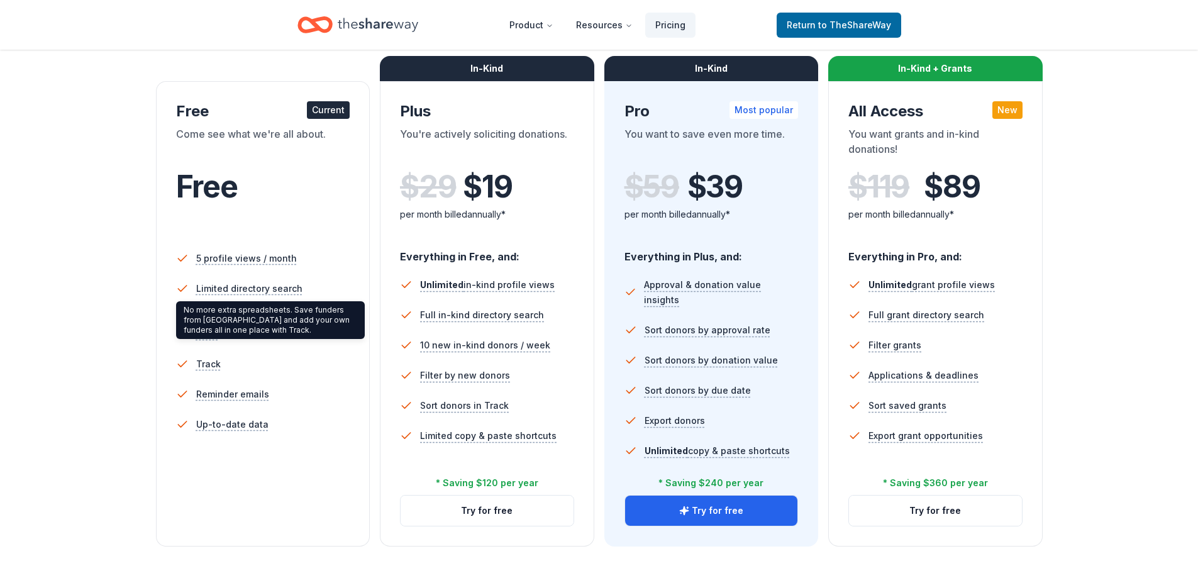
click at [261, 130] on div "Come see what we're all about." at bounding box center [263, 143] width 174 height 35
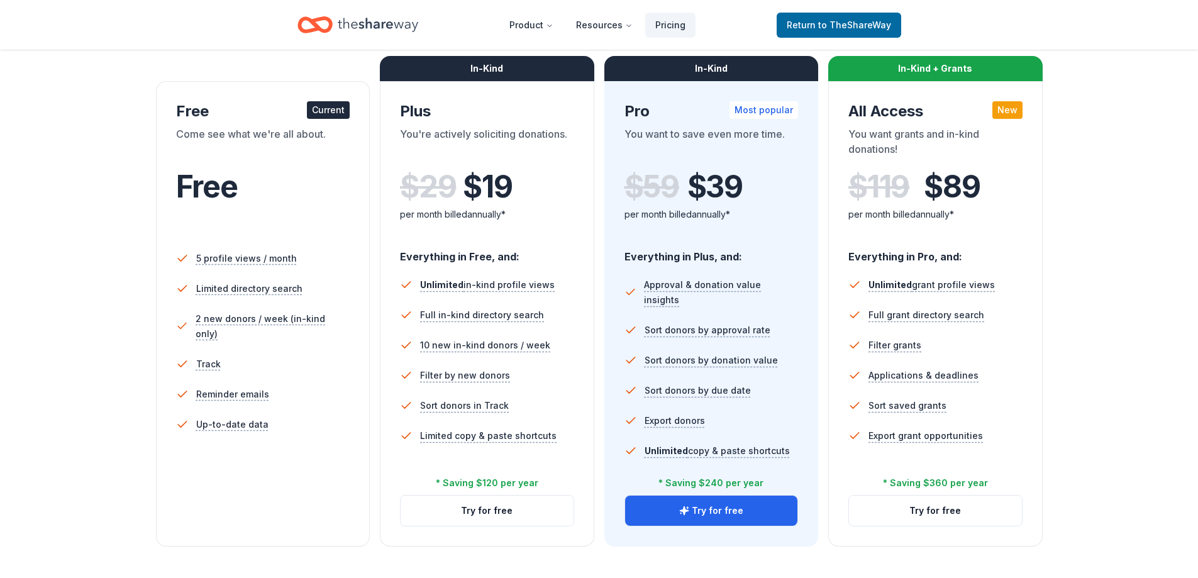
click at [508, 141] on div "You're actively soliciting donations." at bounding box center [487, 143] width 174 height 35
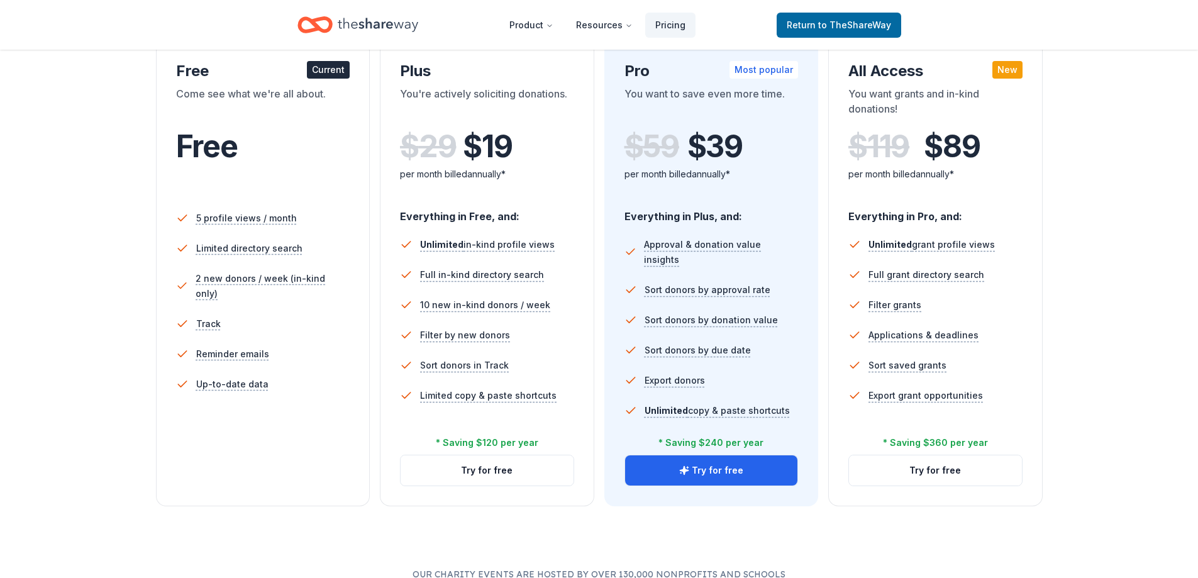
scroll to position [252, 0]
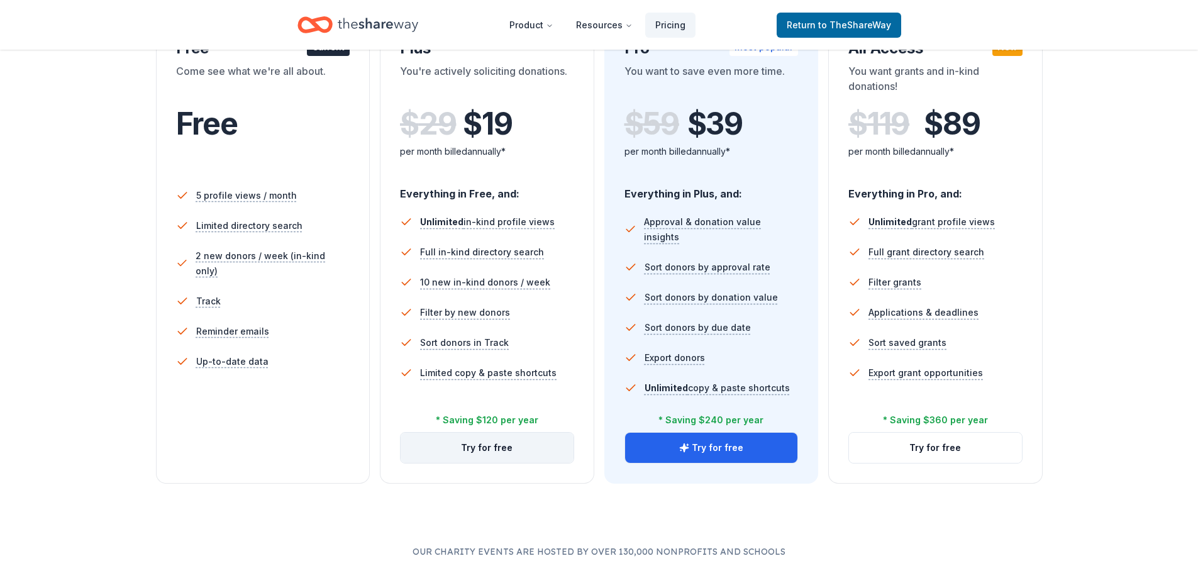
click at [534, 457] on button "Try for free" at bounding box center [487, 448] width 173 height 30
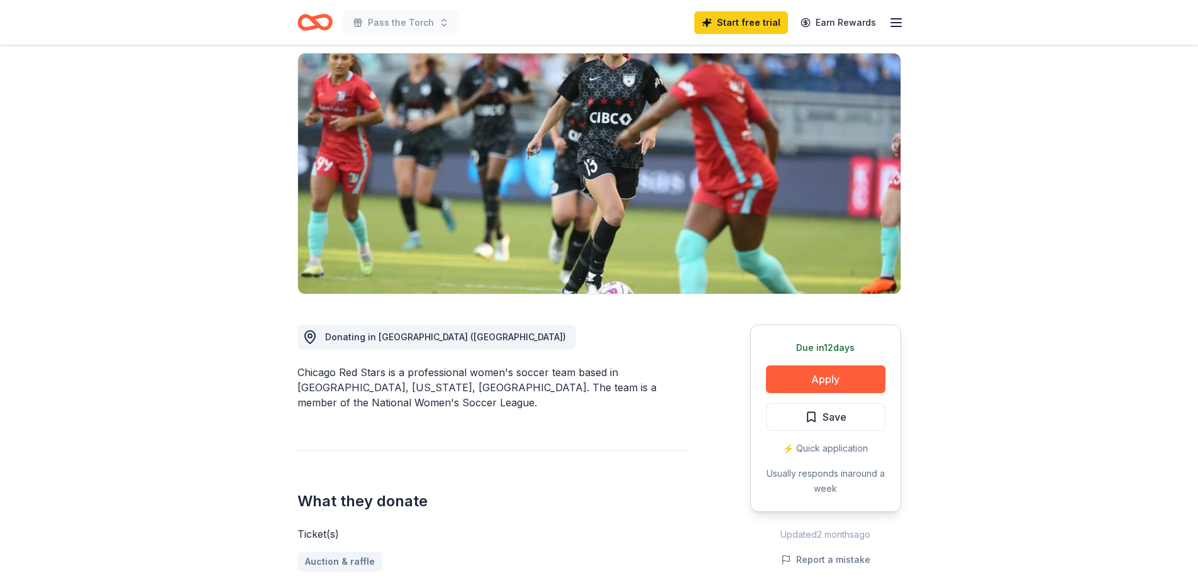
scroll to position [126, 0]
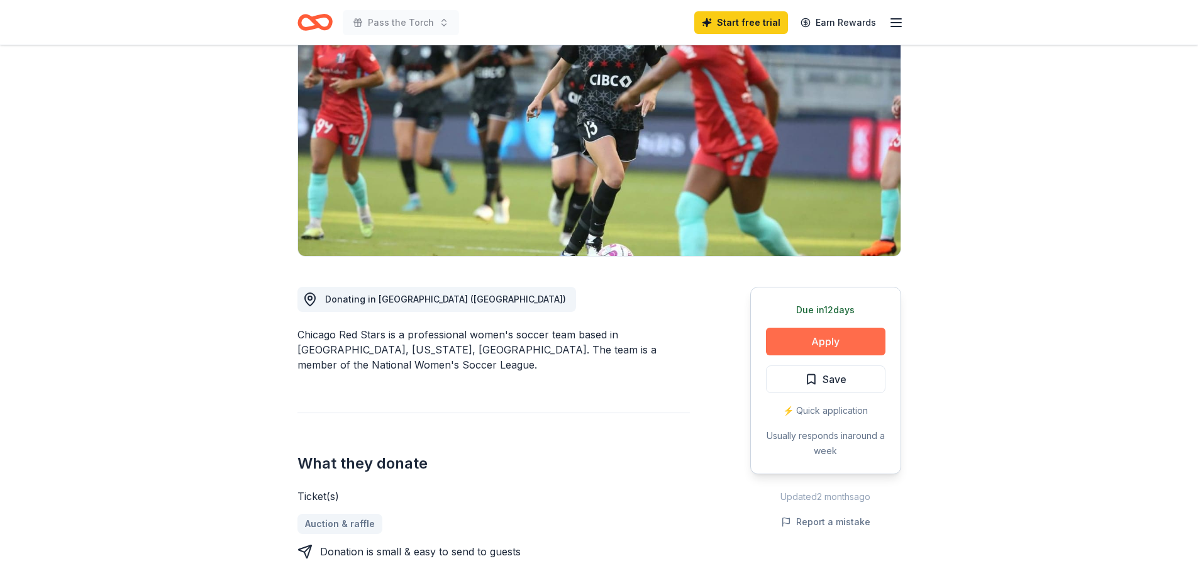
click at [838, 341] on button "Apply" at bounding box center [825, 342] width 119 height 28
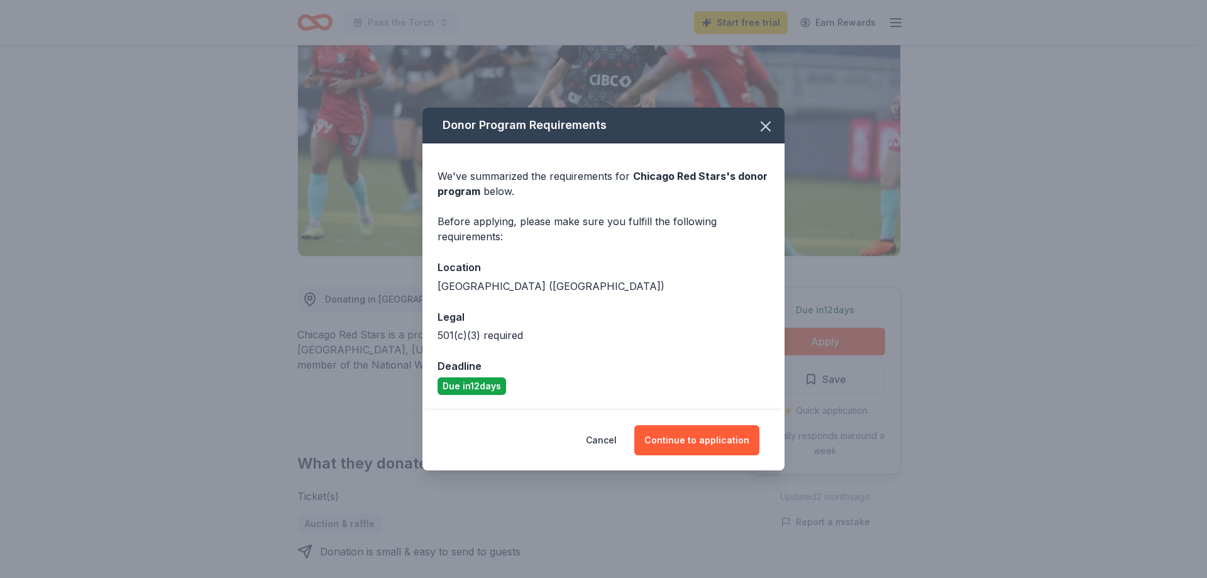
click at [762, 441] on div "Cancel Continue to application" at bounding box center [604, 440] width 362 height 60
click at [746, 440] on button "Continue to application" at bounding box center [696, 440] width 125 height 30
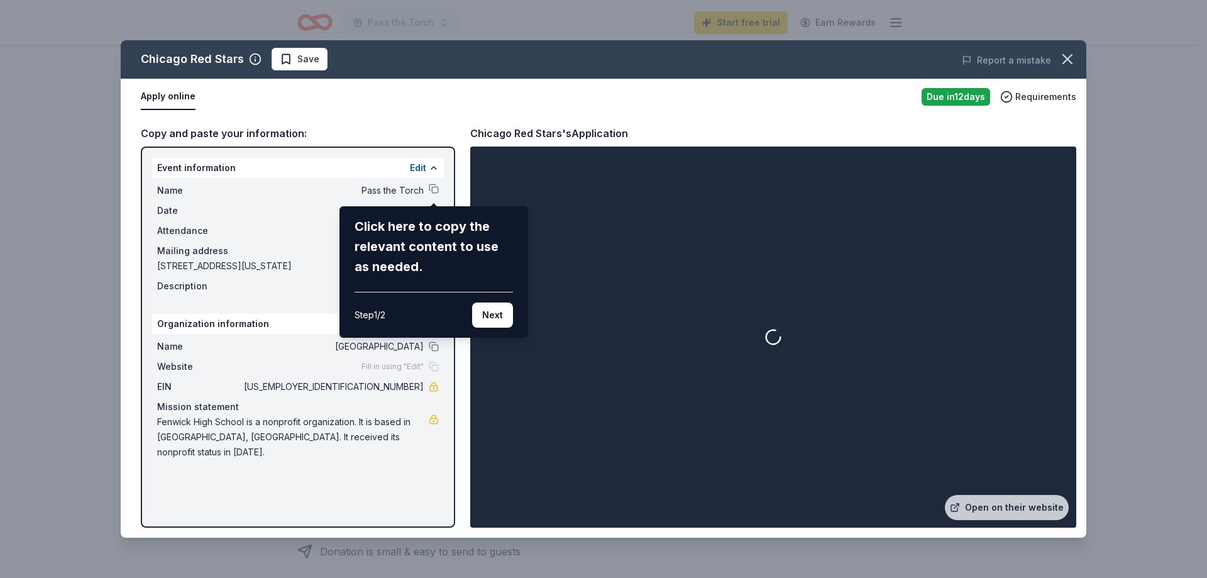
click at [439, 185] on div "Chicago Red Stars Save Report a mistake Apply online Due [DATE] Requirements Co…" at bounding box center [604, 288] width 966 height 497
click at [500, 311] on button "Next" at bounding box center [492, 314] width 41 height 25
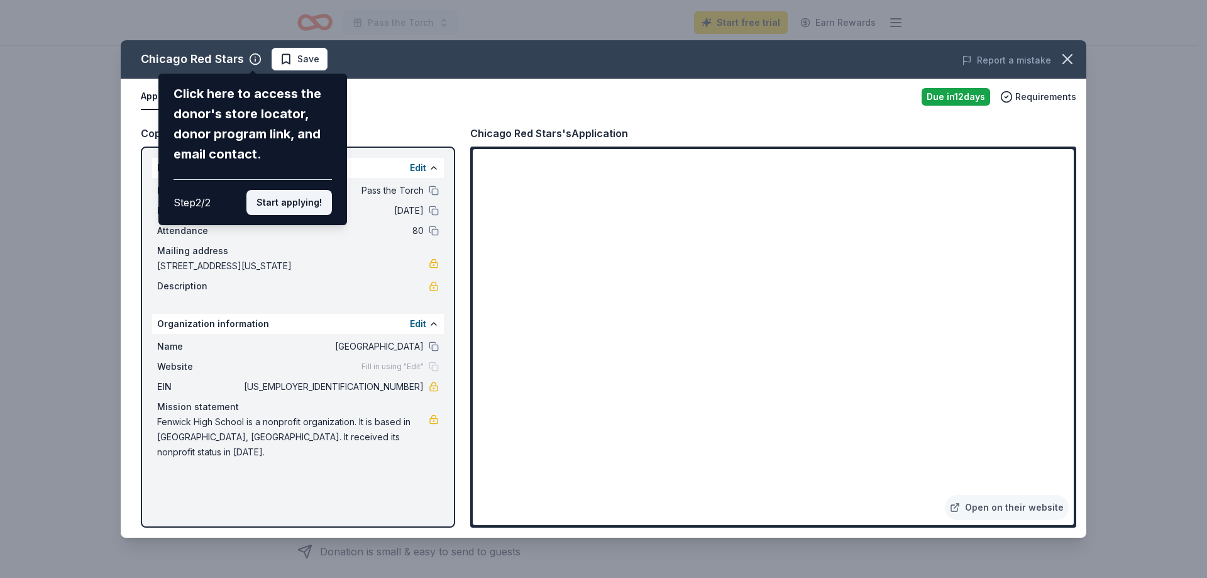
click at [279, 209] on button "Start applying!" at bounding box center [289, 202] width 86 height 25
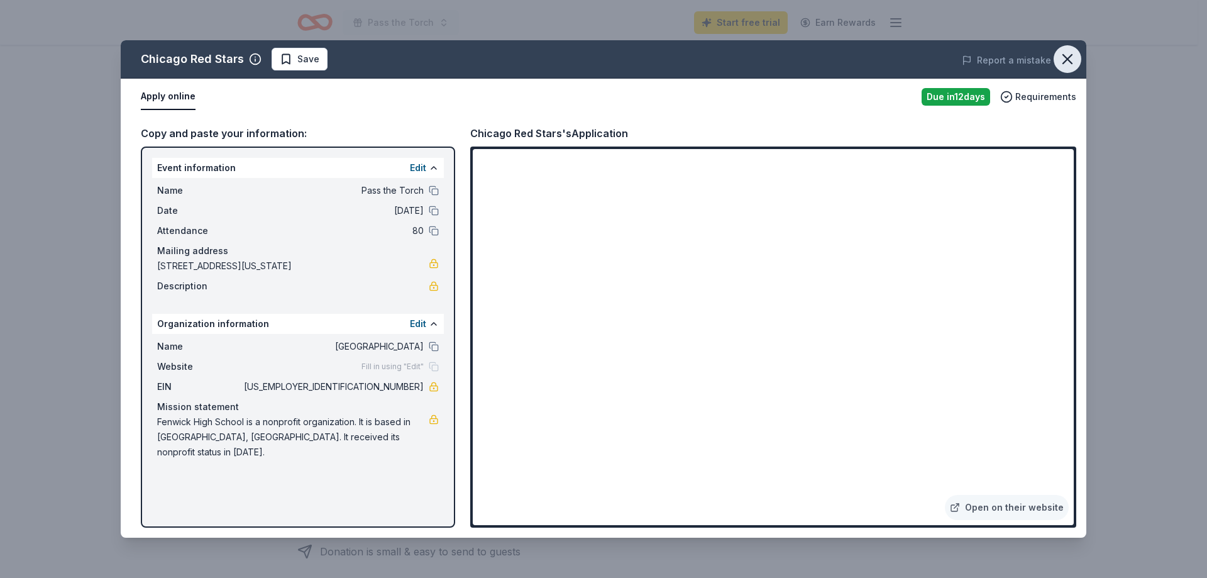
click at [1072, 50] on button "button" at bounding box center [1068, 59] width 28 height 28
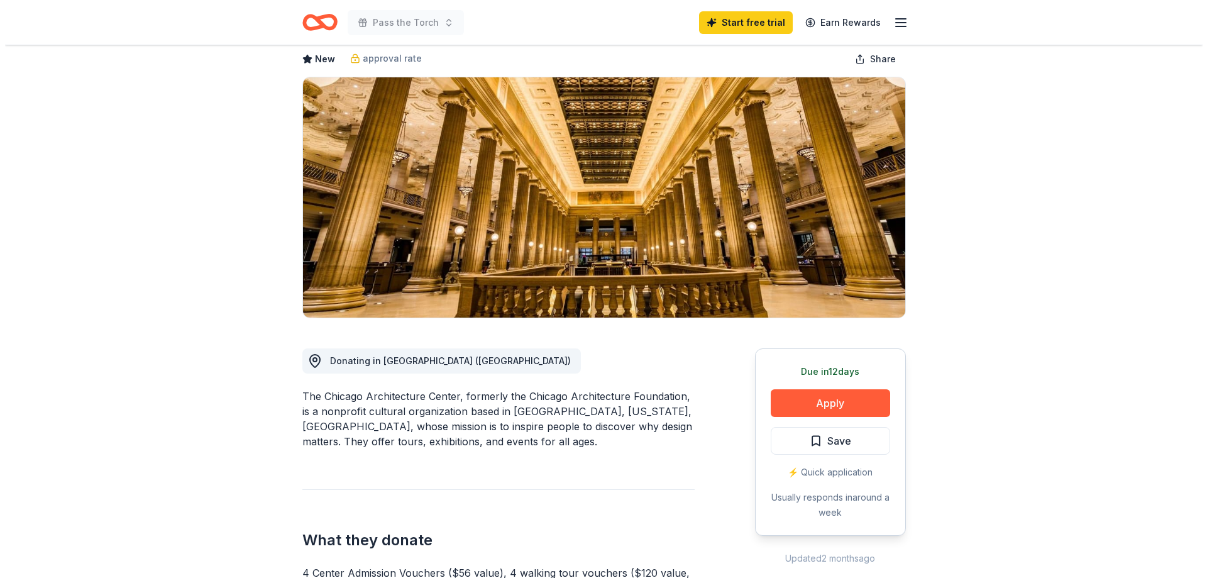
scroll to position [126, 0]
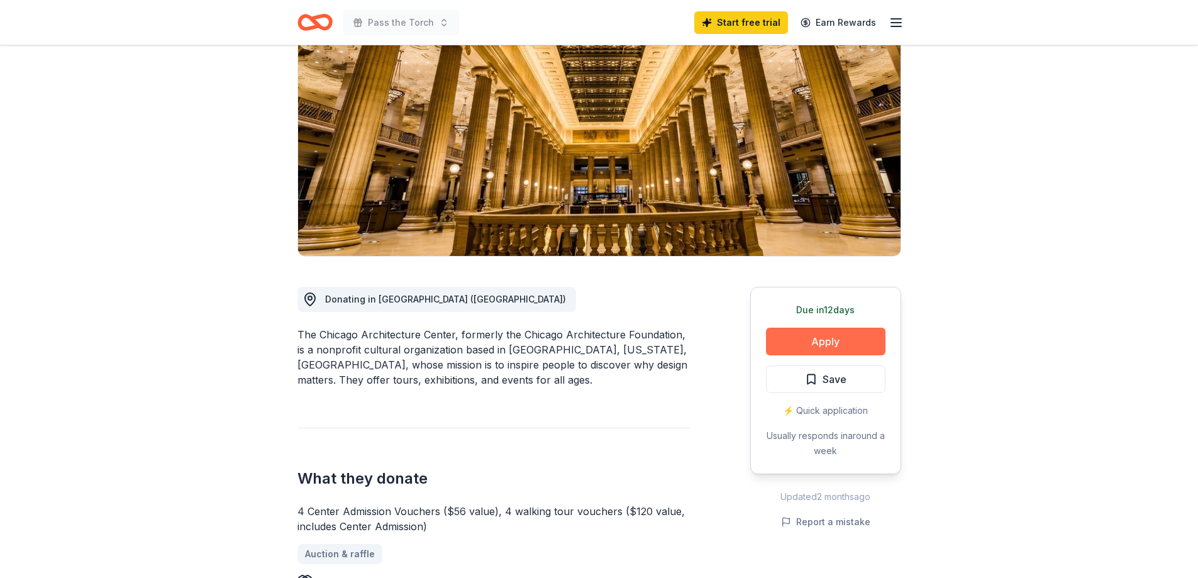
click at [820, 334] on button "Apply" at bounding box center [825, 342] width 119 height 28
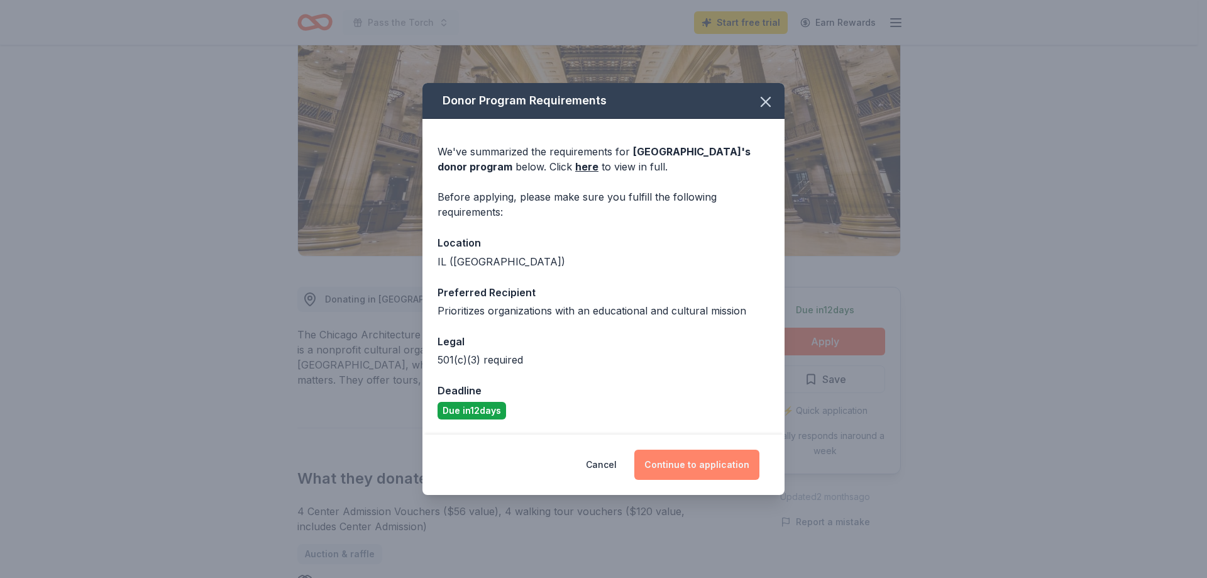
click at [693, 472] on button "Continue to application" at bounding box center [696, 465] width 125 height 30
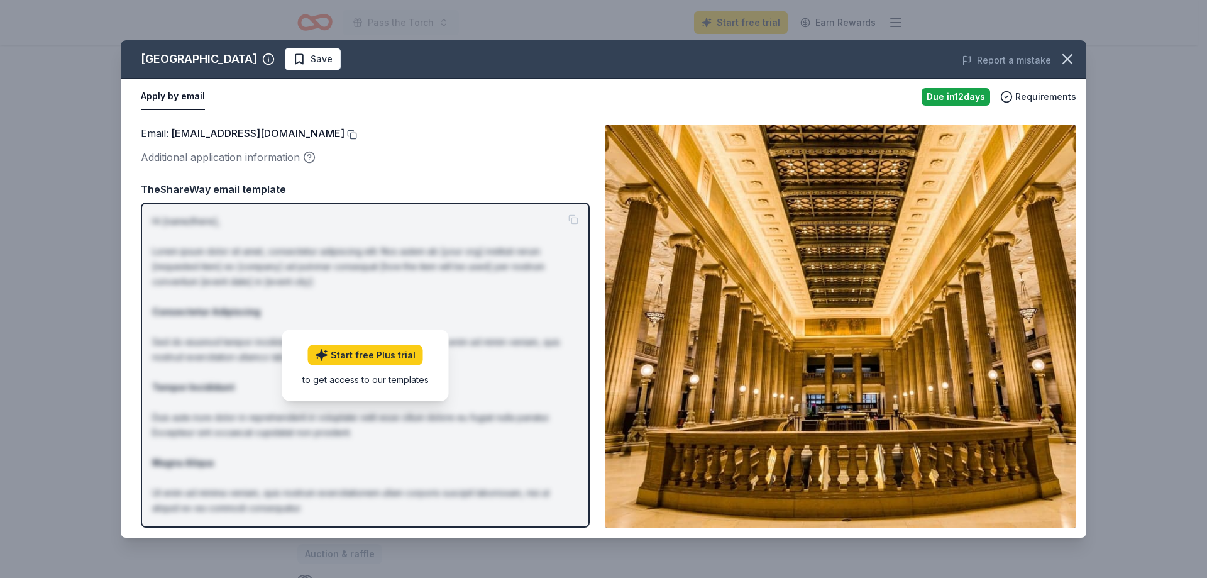
click at [350, 133] on button at bounding box center [351, 135] width 13 height 10
click at [347, 130] on button at bounding box center [351, 135] width 13 height 10
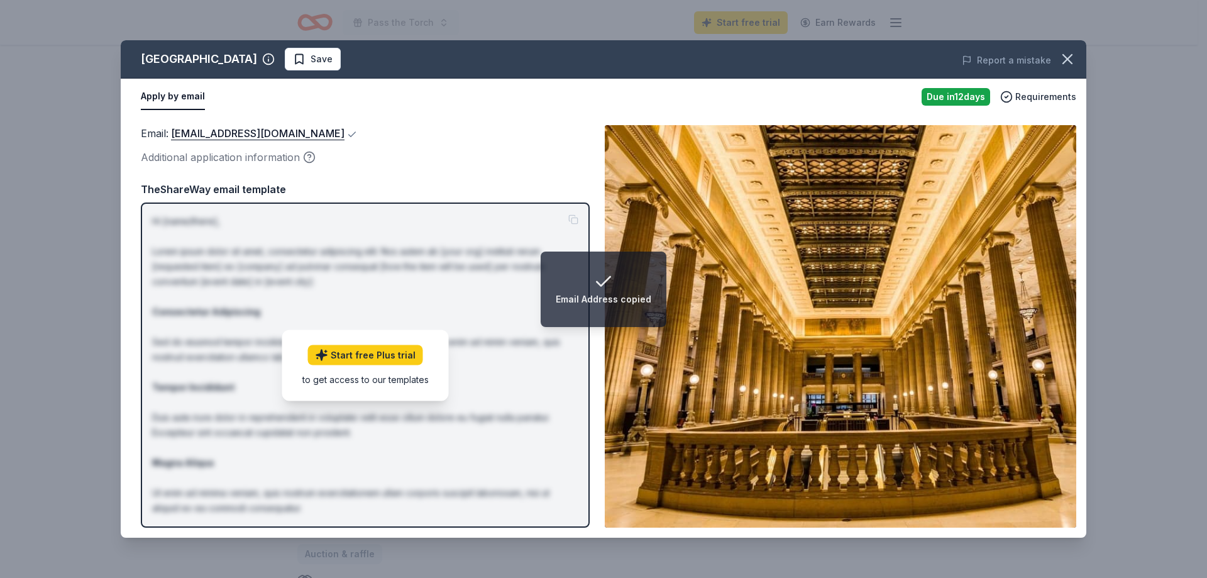
click at [338, 165] on div "Additional application information" at bounding box center [365, 157] width 449 height 16
